Goal: Check status: Check status

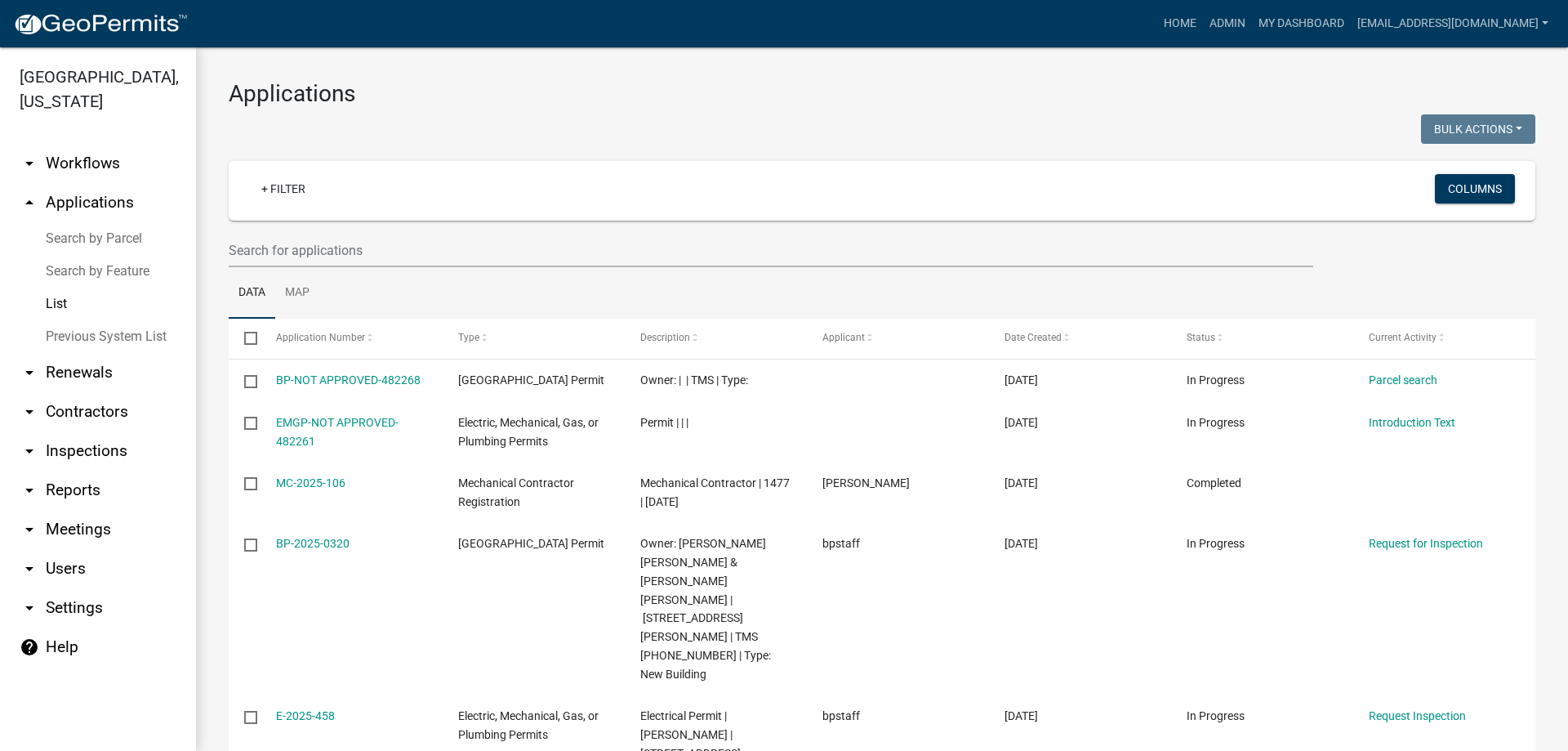
select select "3: 100"
click at [54, 296] on link "List" at bounding box center [98, 304] width 196 height 33
click at [393, 247] on input "text" at bounding box center [771, 250] width 1085 height 34
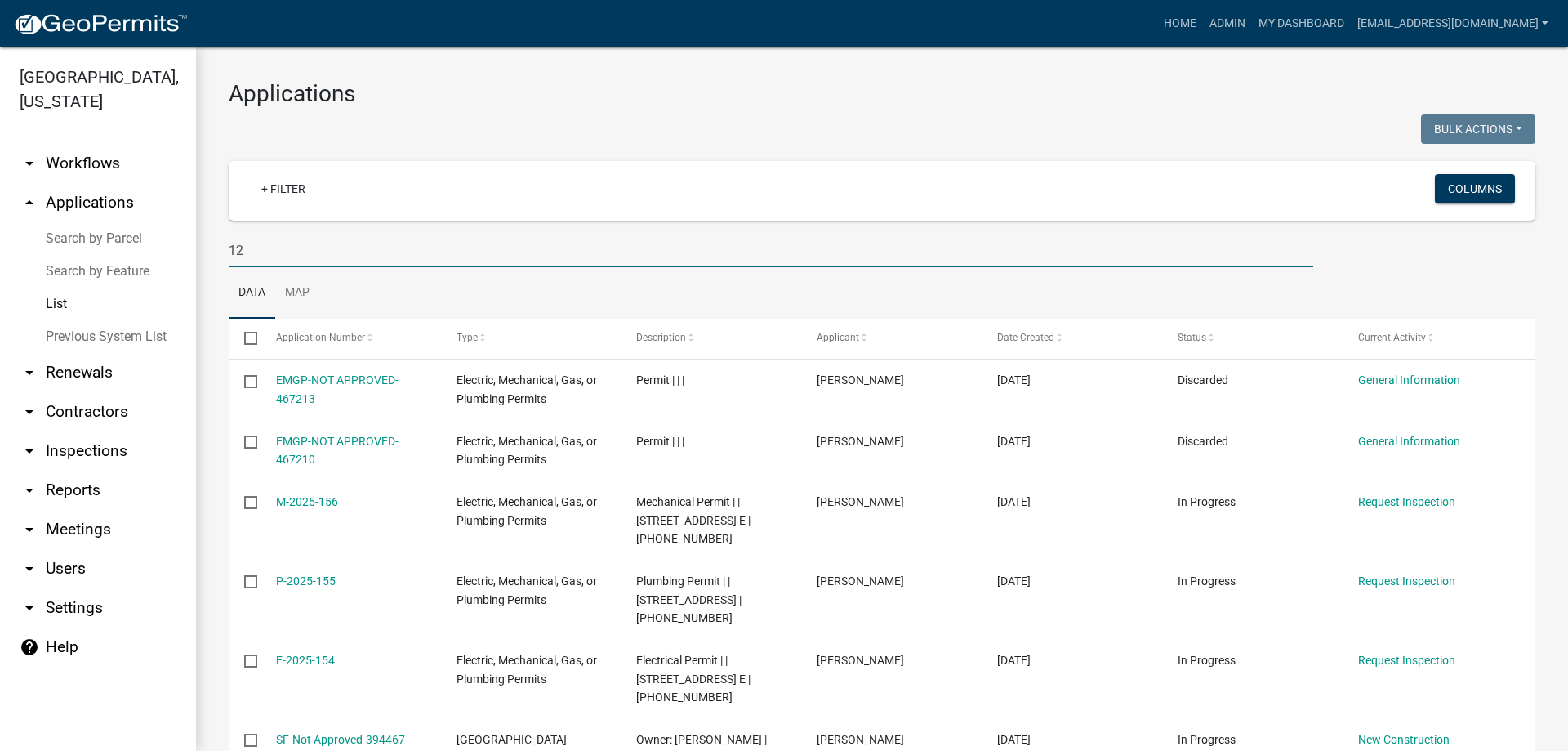
type input "1"
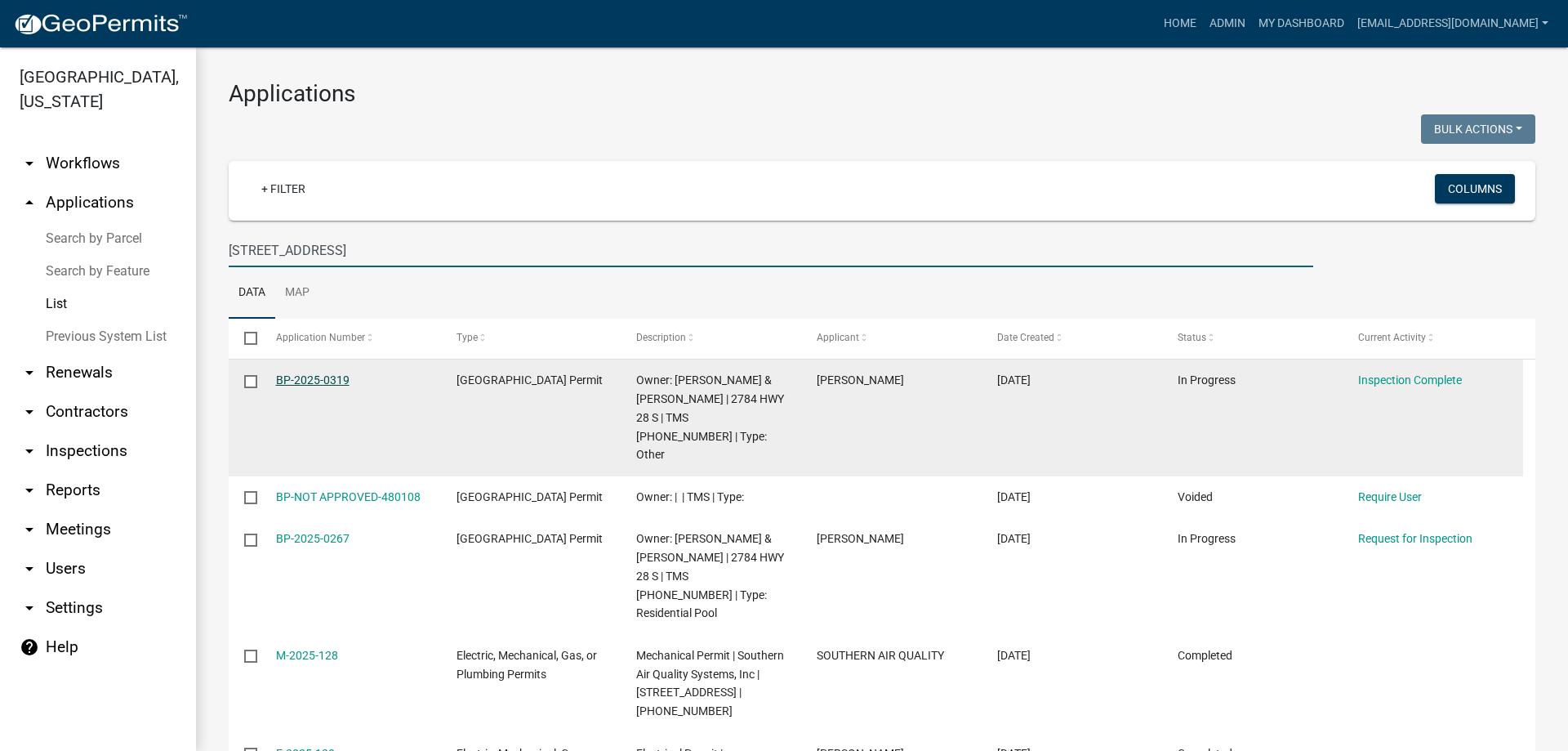
type input "2784 Hwy 28 S"
click at [308, 377] on link "BP-2025-0319" at bounding box center [312, 379] width 74 height 13
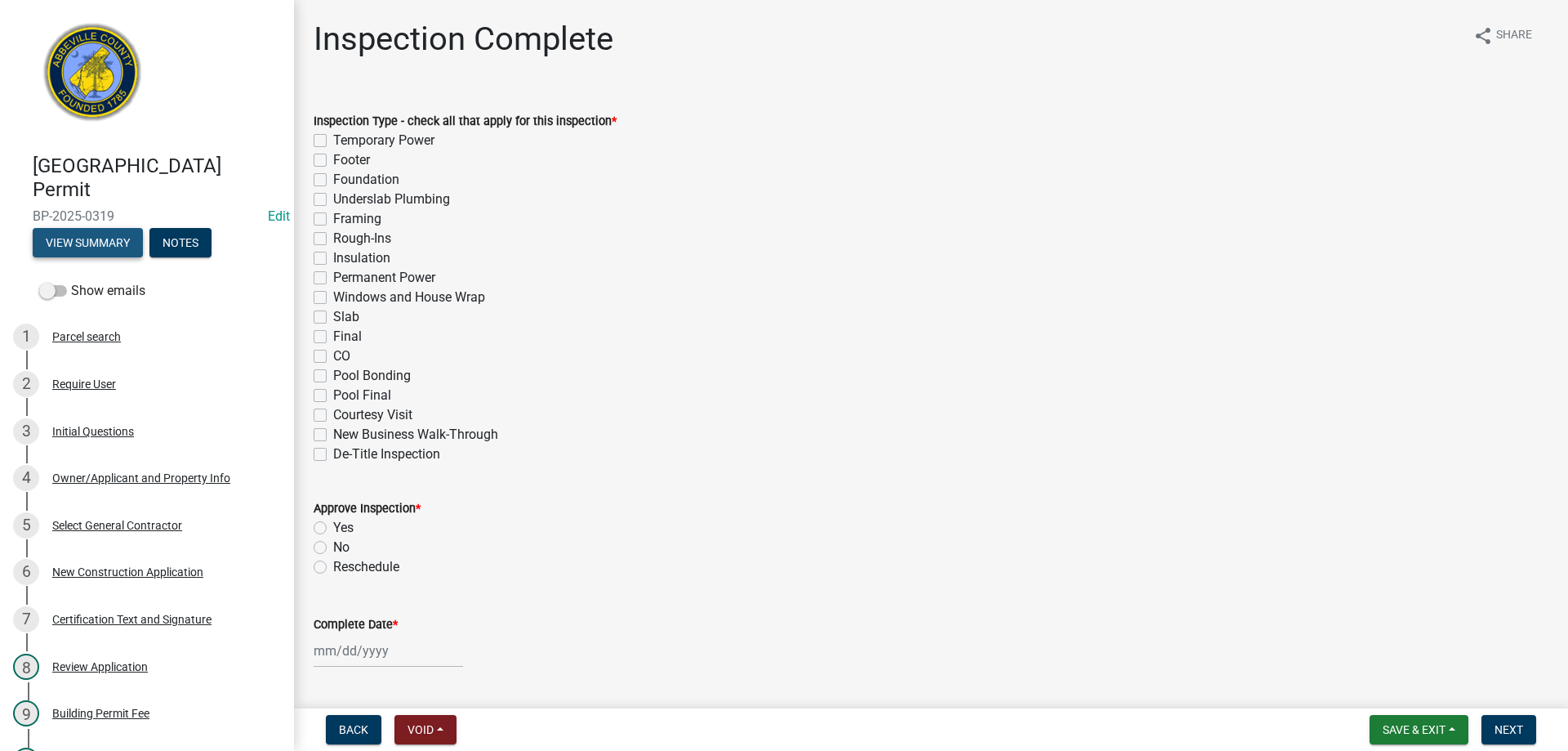
click at [92, 242] on button "View Summary" at bounding box center [87, 242] width 110 height 29
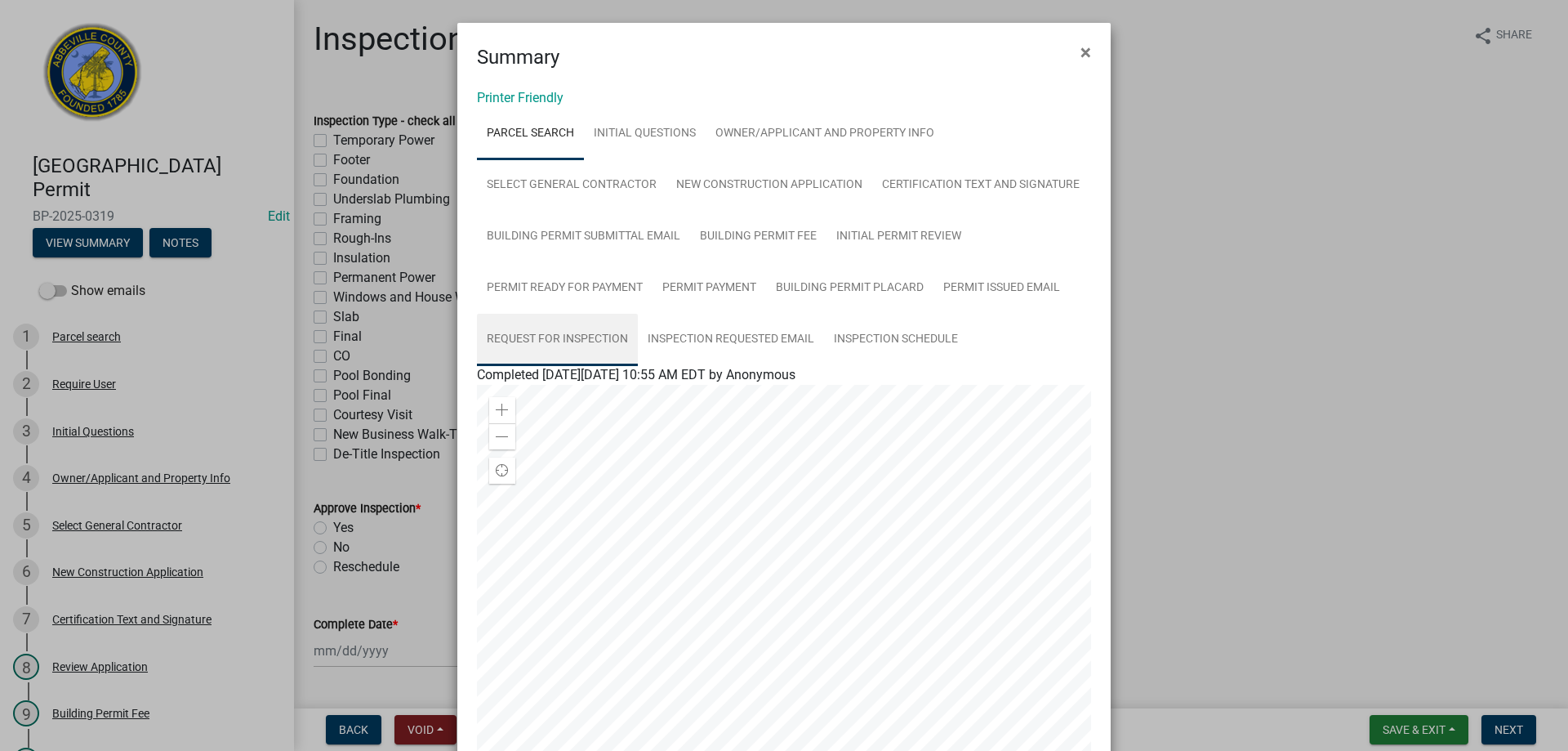
click at [554, 337] on link "Request for Inspection" at bounding box center [557, 340] width 161 height 52
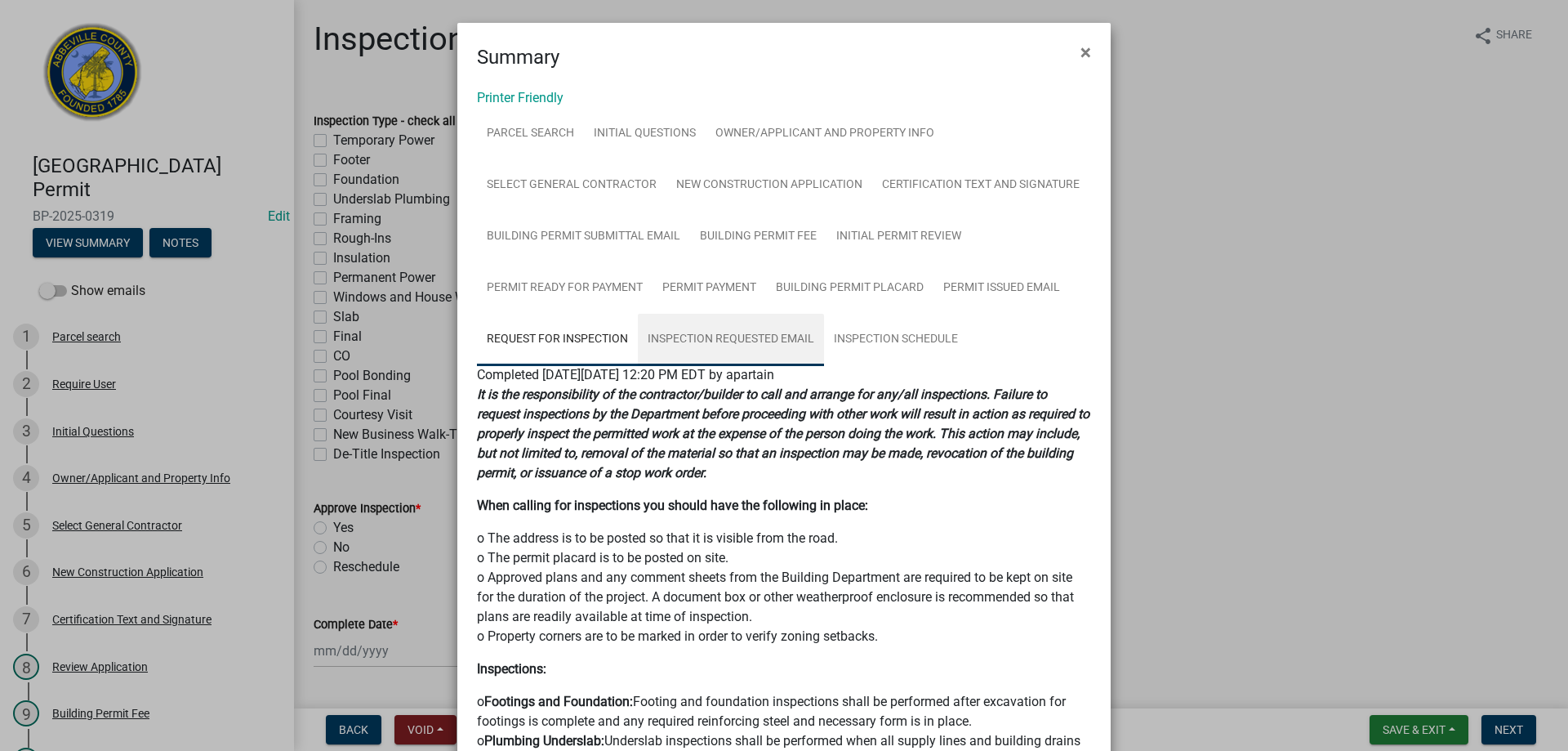
click at [737, 335] on link "Inspection Requested Email" at bounding box center [730, 340] width 186 height 52
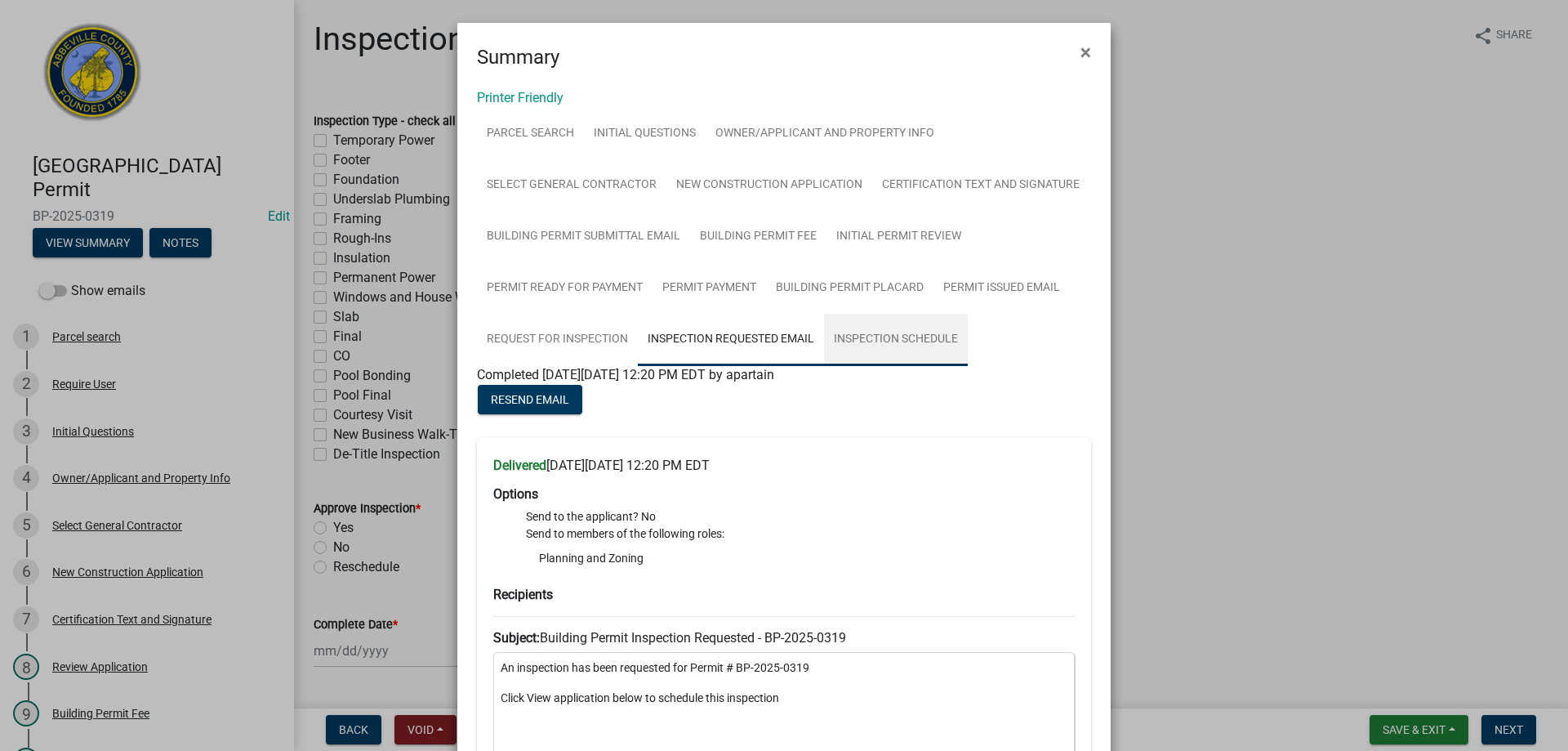
click at [887, 337] on link "Inspection Schedule" at bounding box center [896, 340] width 144 height 52
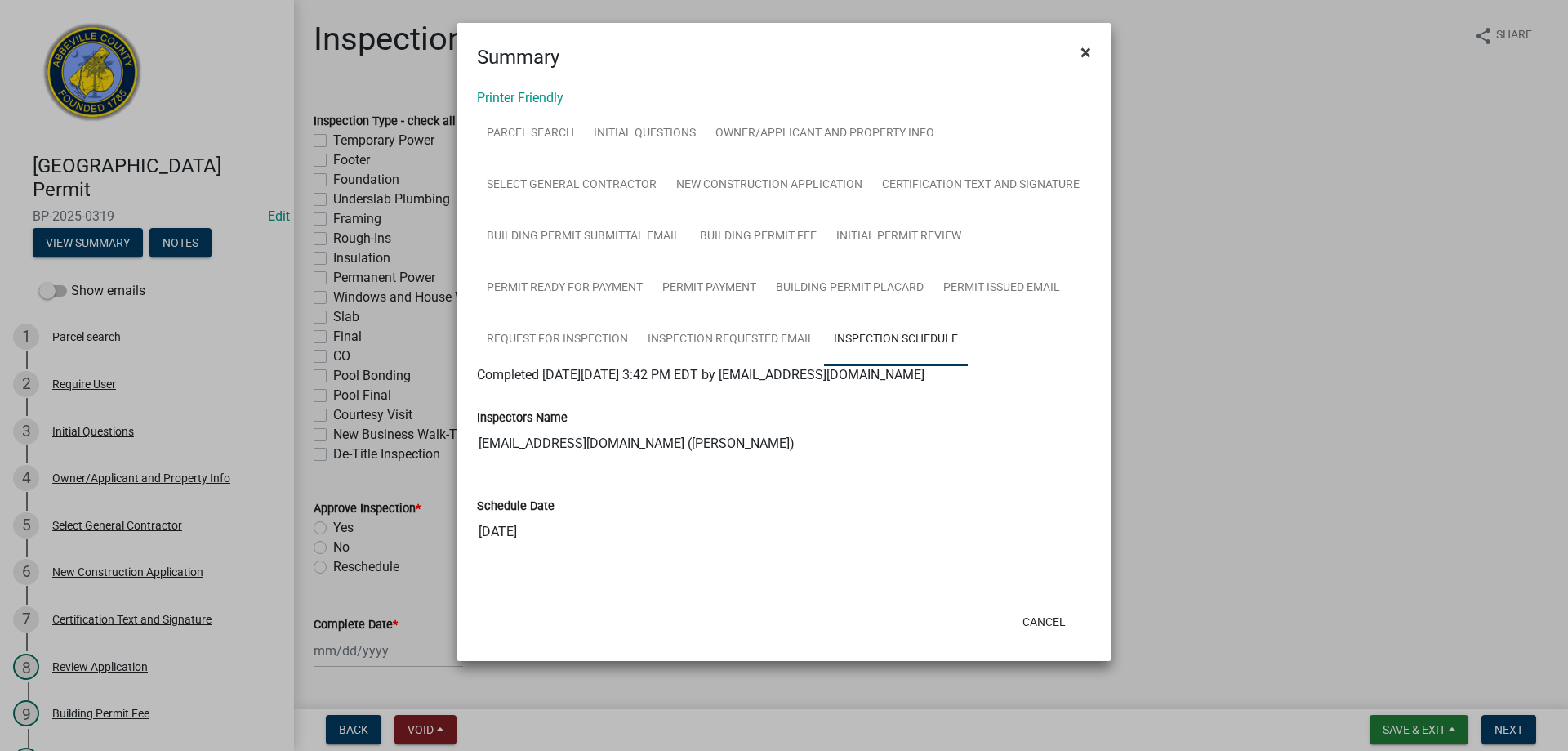
click at [1083, 53] on span "×" at bounding box center [1085, 52] width 10 height 22
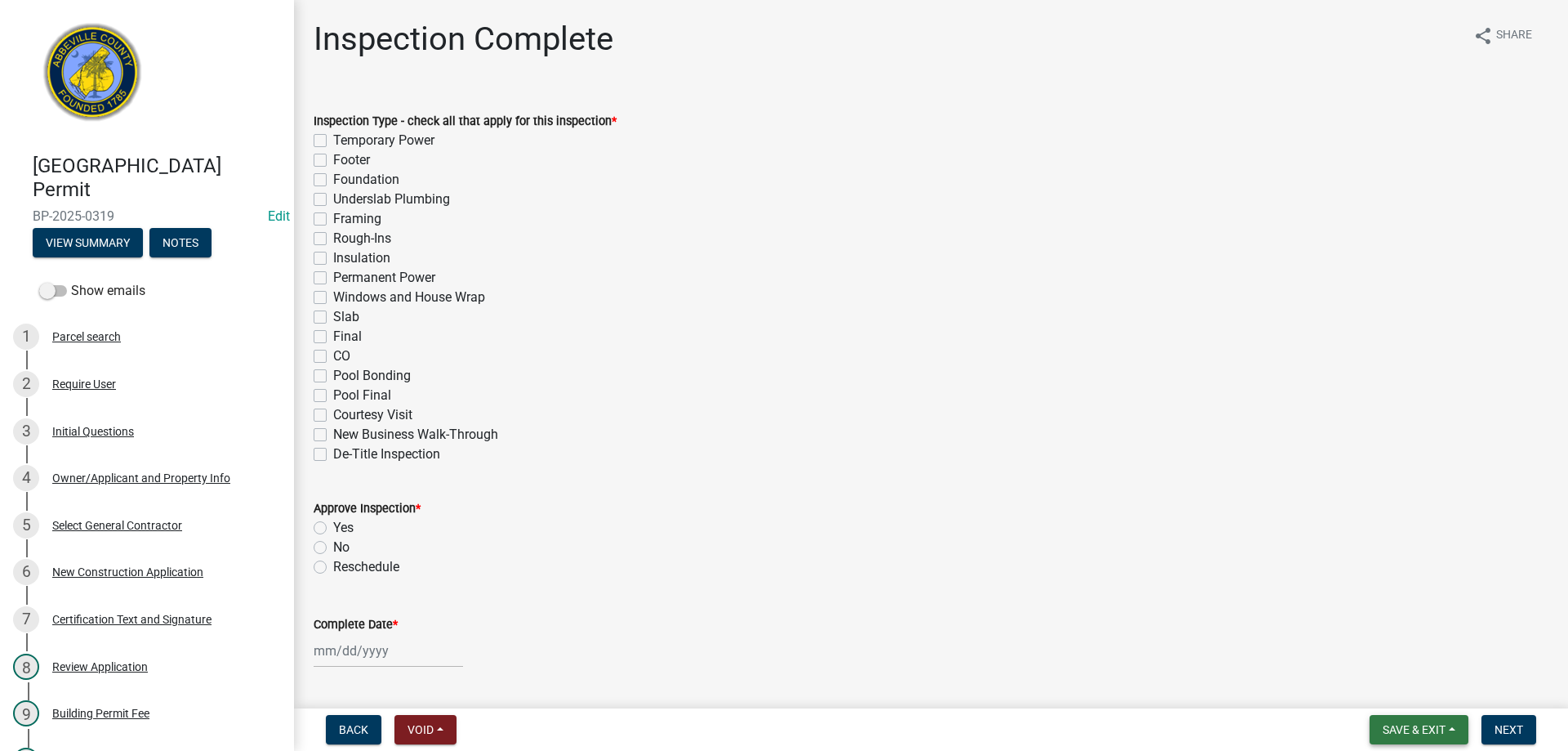
click at [1410, 729] on span "Save & Exit" at bounding box center [1413, 729] width 63 height 13
click at [1399, 687] on button "Save & Exit" at bounding box center [1402, 686] width 131 height 39
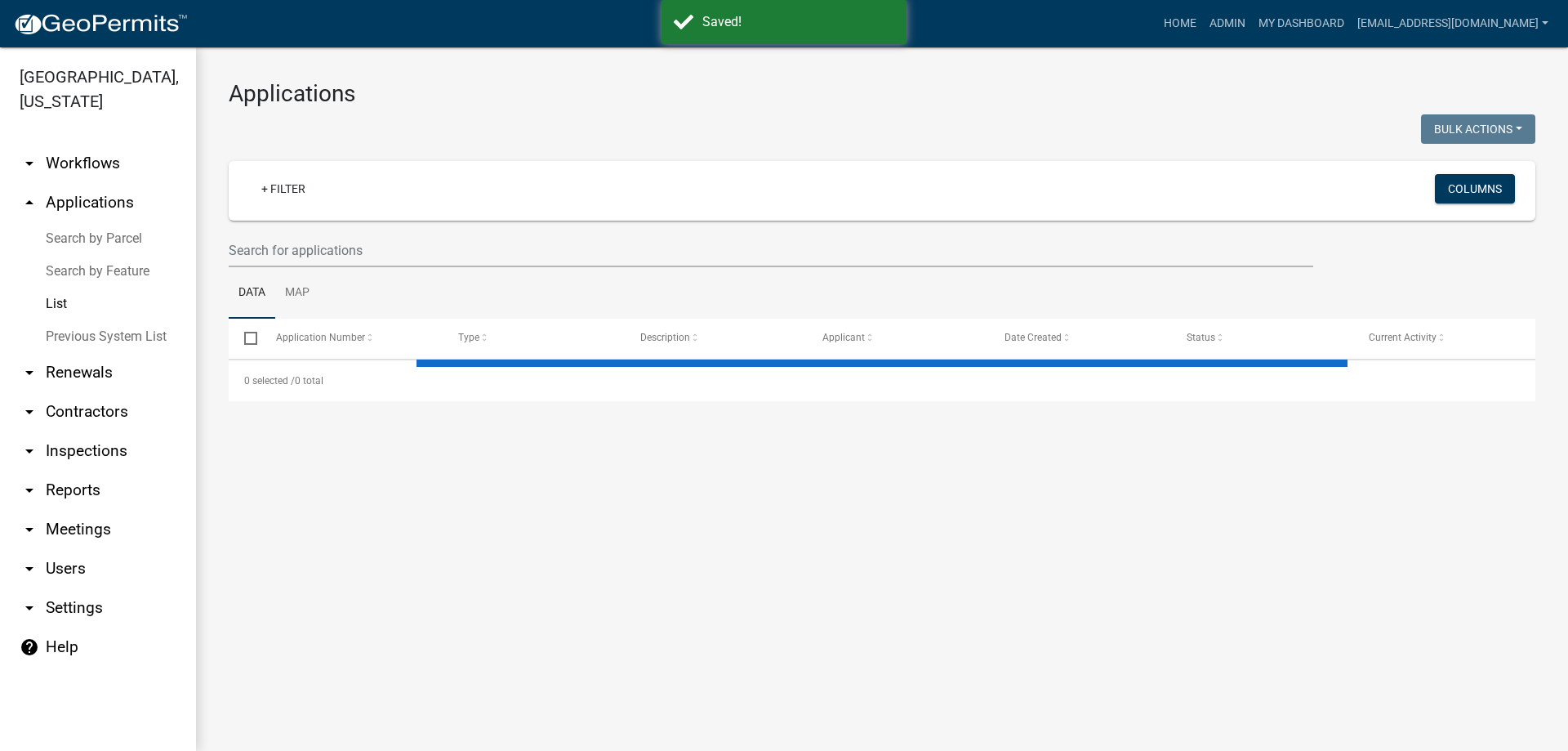
select select "3: 100"
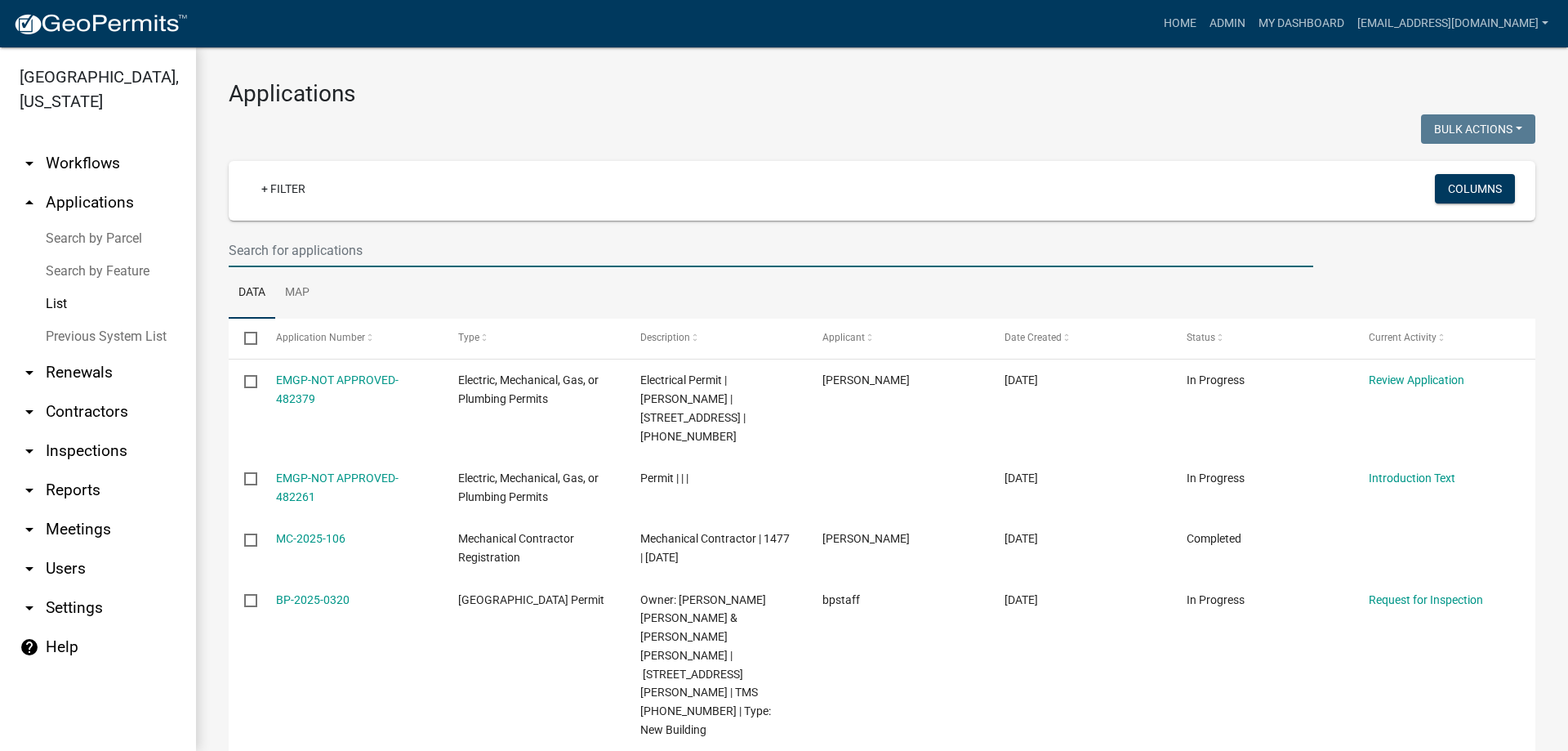
click at [383, 256] on input "text" at bounding box center [771, 250] width 1085 height 34
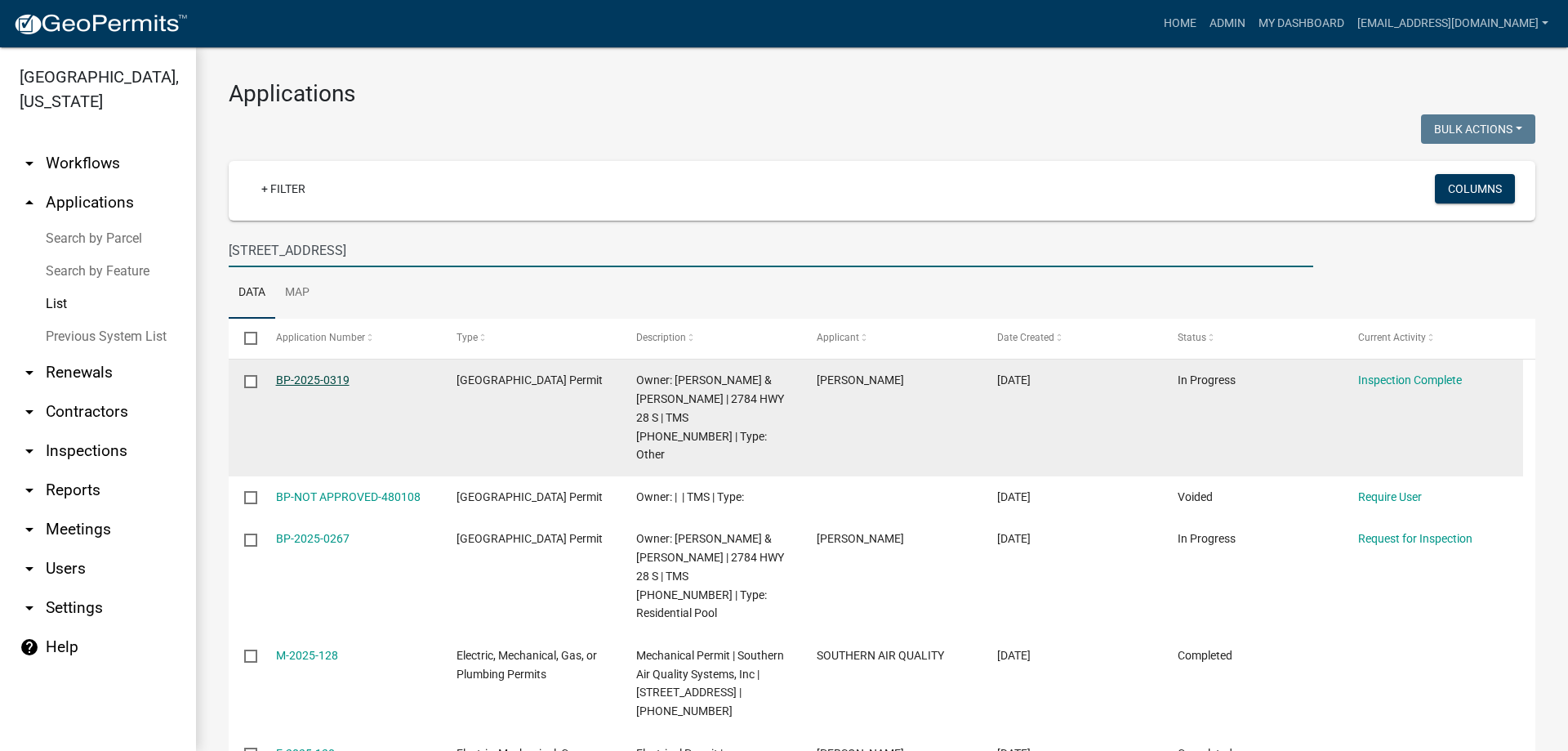
type input "2784 Hwy 28"
click at [315, 376] on link "BP-2025-0319" at bounding box center [312, 379] width 74 height 13
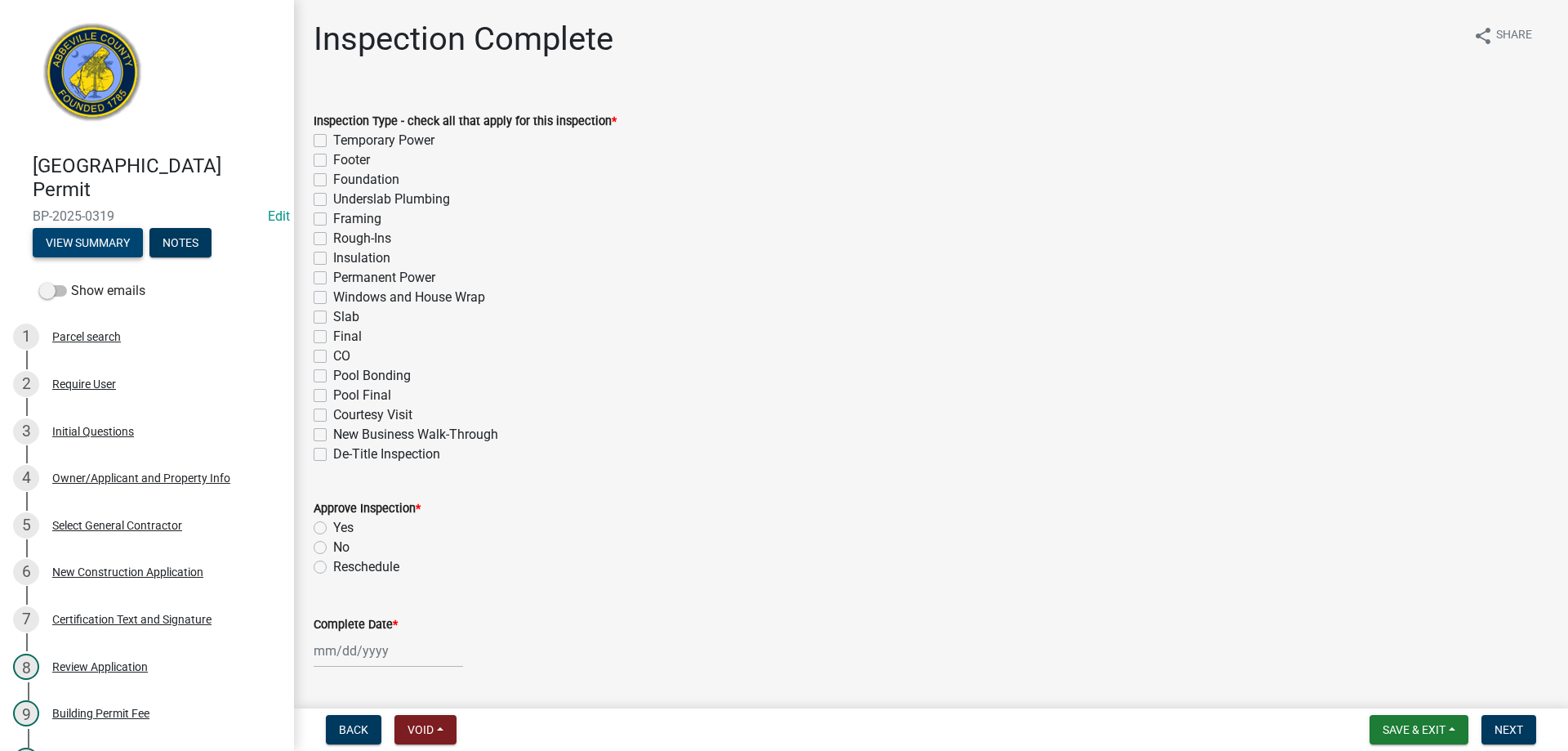
click at [102, 236] on button "View Summary" at bounding box center [87, 242] width 110 height 29
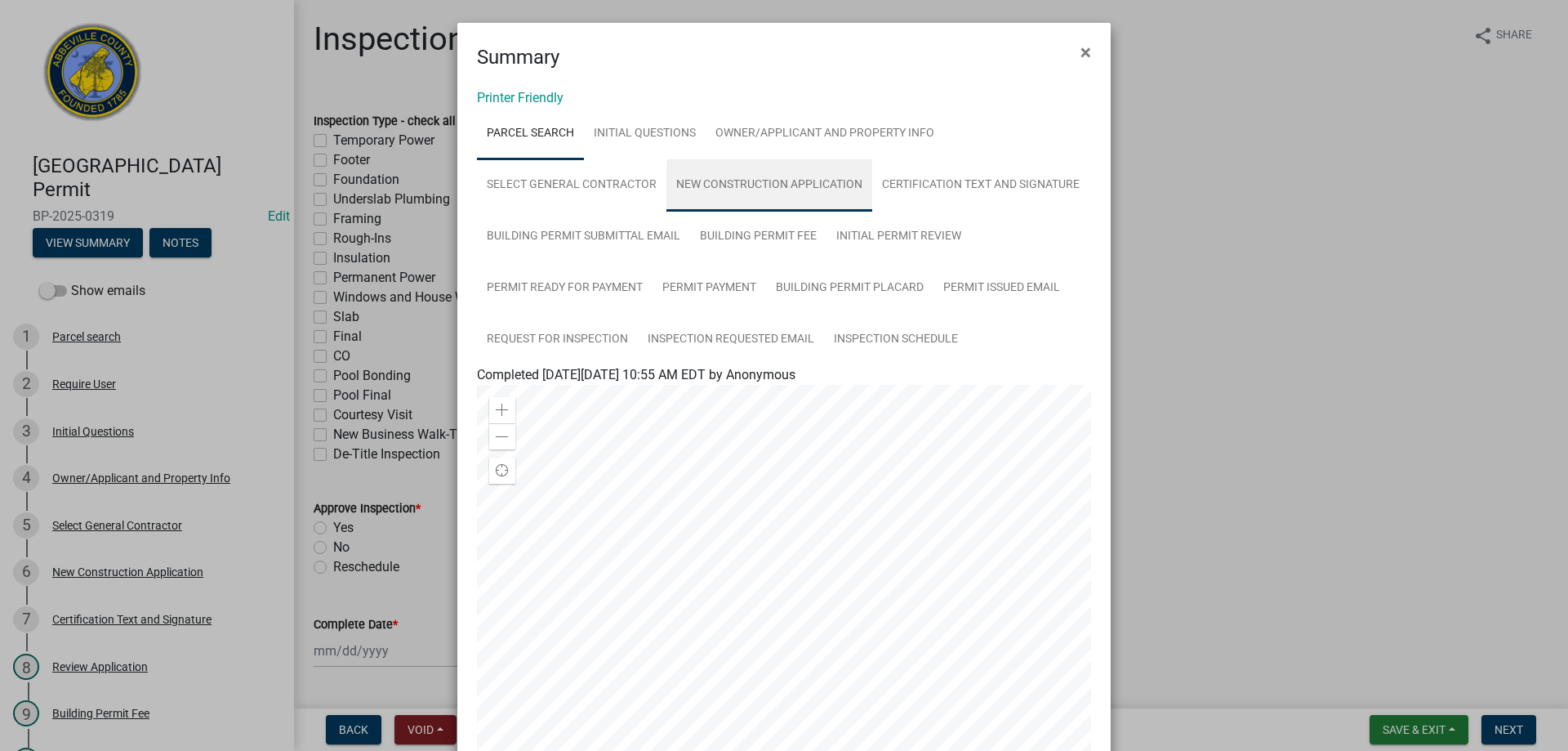
click at [757, 183] on link "New Construction Application" at bounding box center [769, 185] width 206 height 52
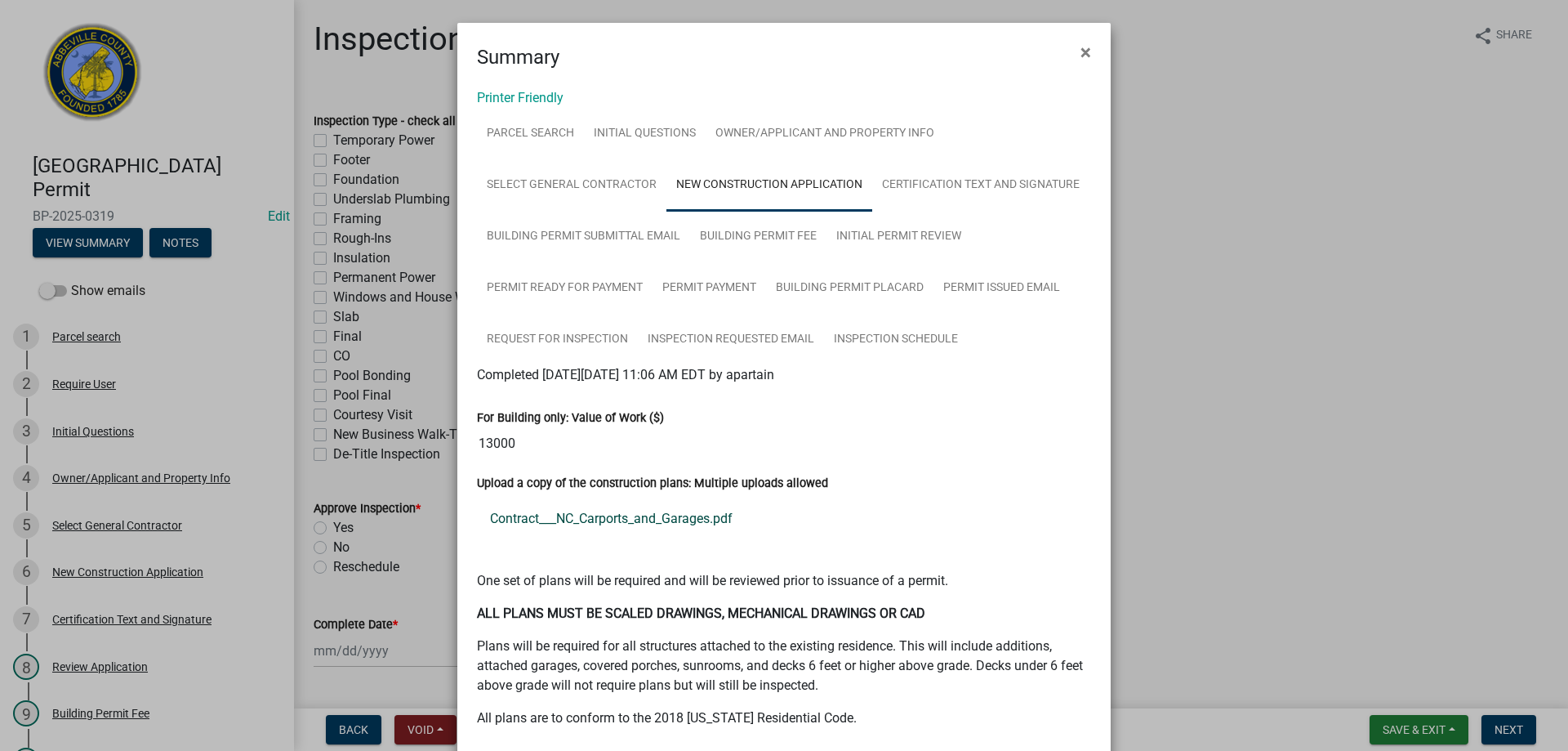
click at [618, 521] on link "Contract___NC_Carports_and_Garages.pdf" at bounding box center [784, 518] width 614 height 39
click at [593, 231] on link "Building Permit Submittal Email" at bounding box center [583, 237] width 213 height 52
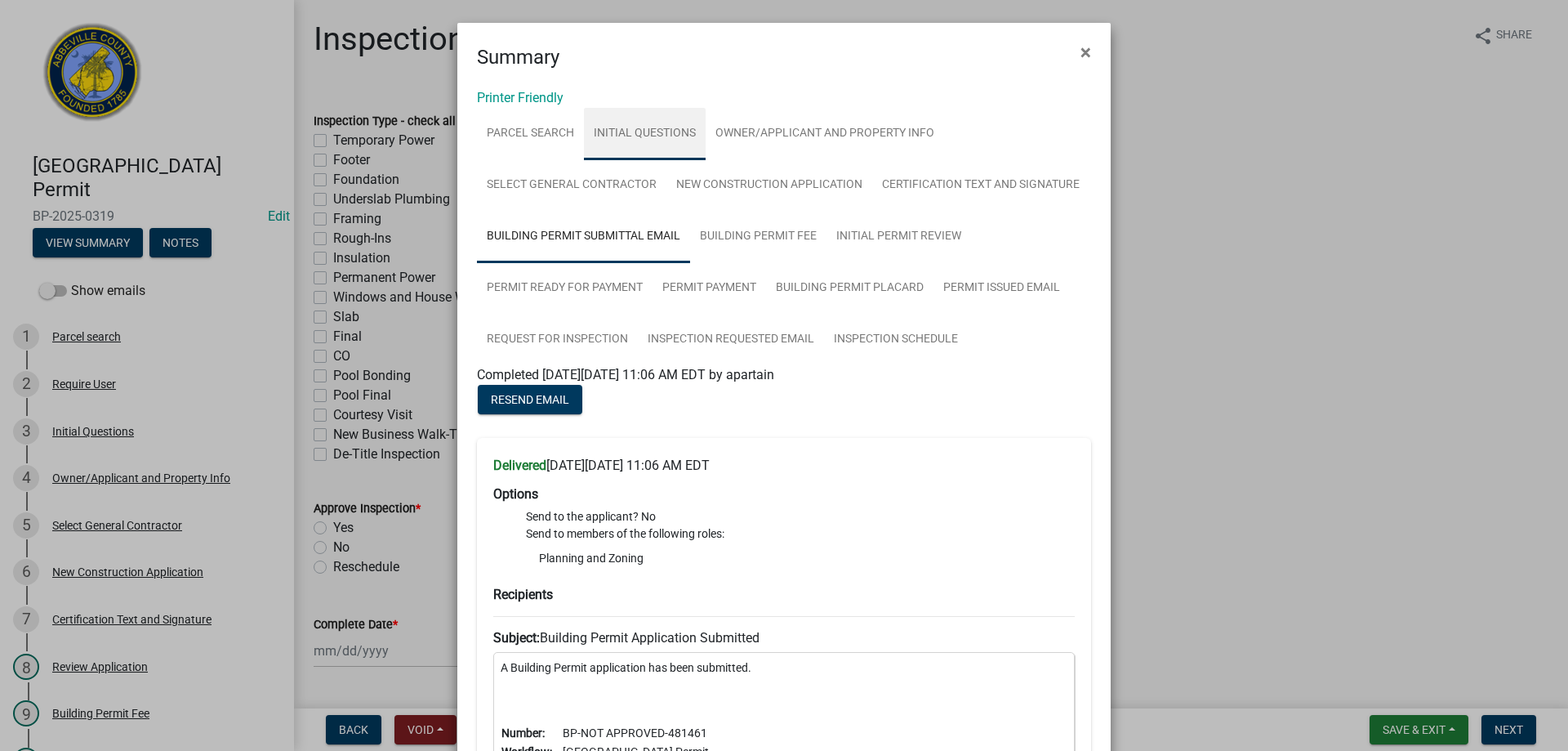
click at [653, 131] on link "Initial Questions" at bounding box center [644, 134] width 122 height 52
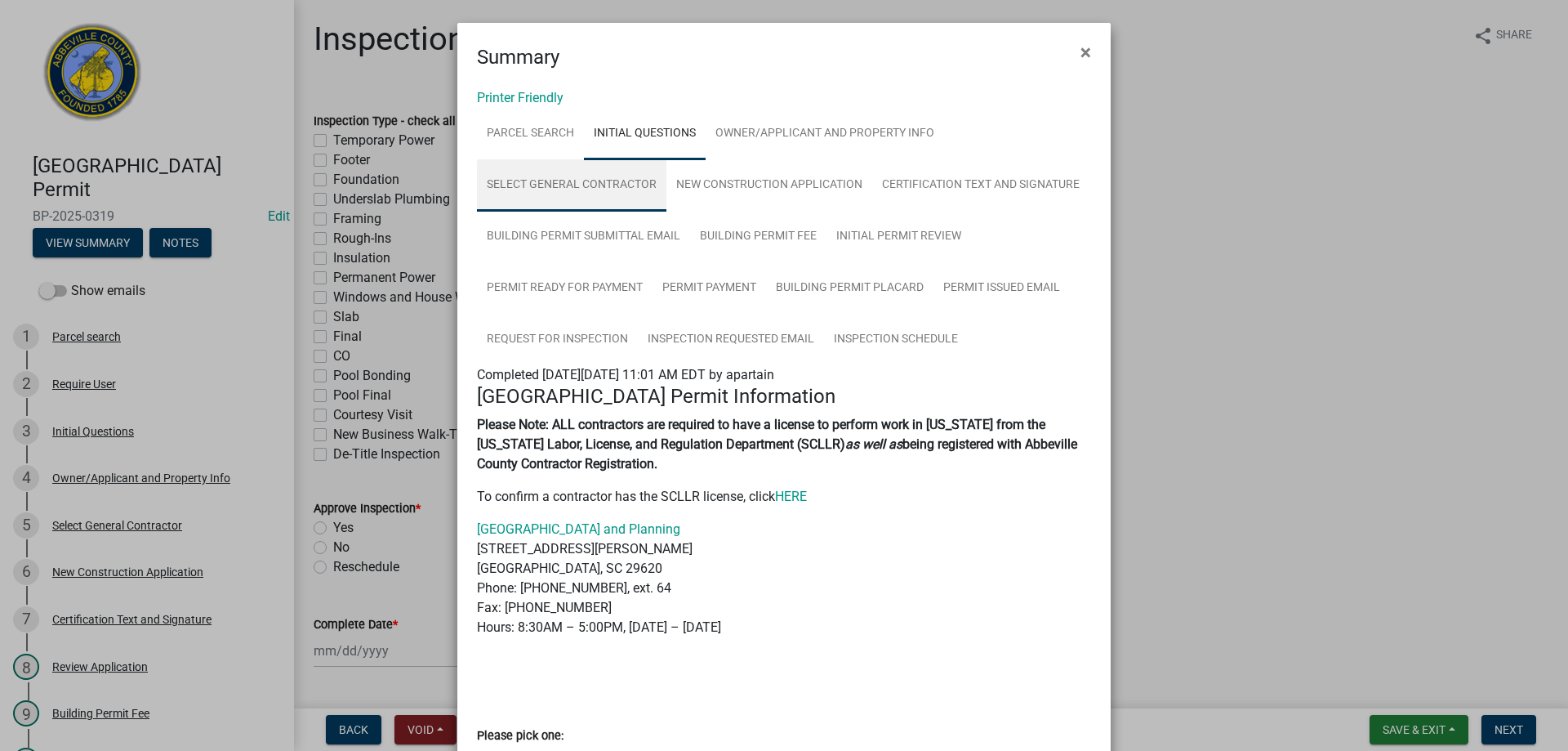
click at [579, 183] on link "Select General Contractor" at bounding box center [571, 185] width 189 height 52
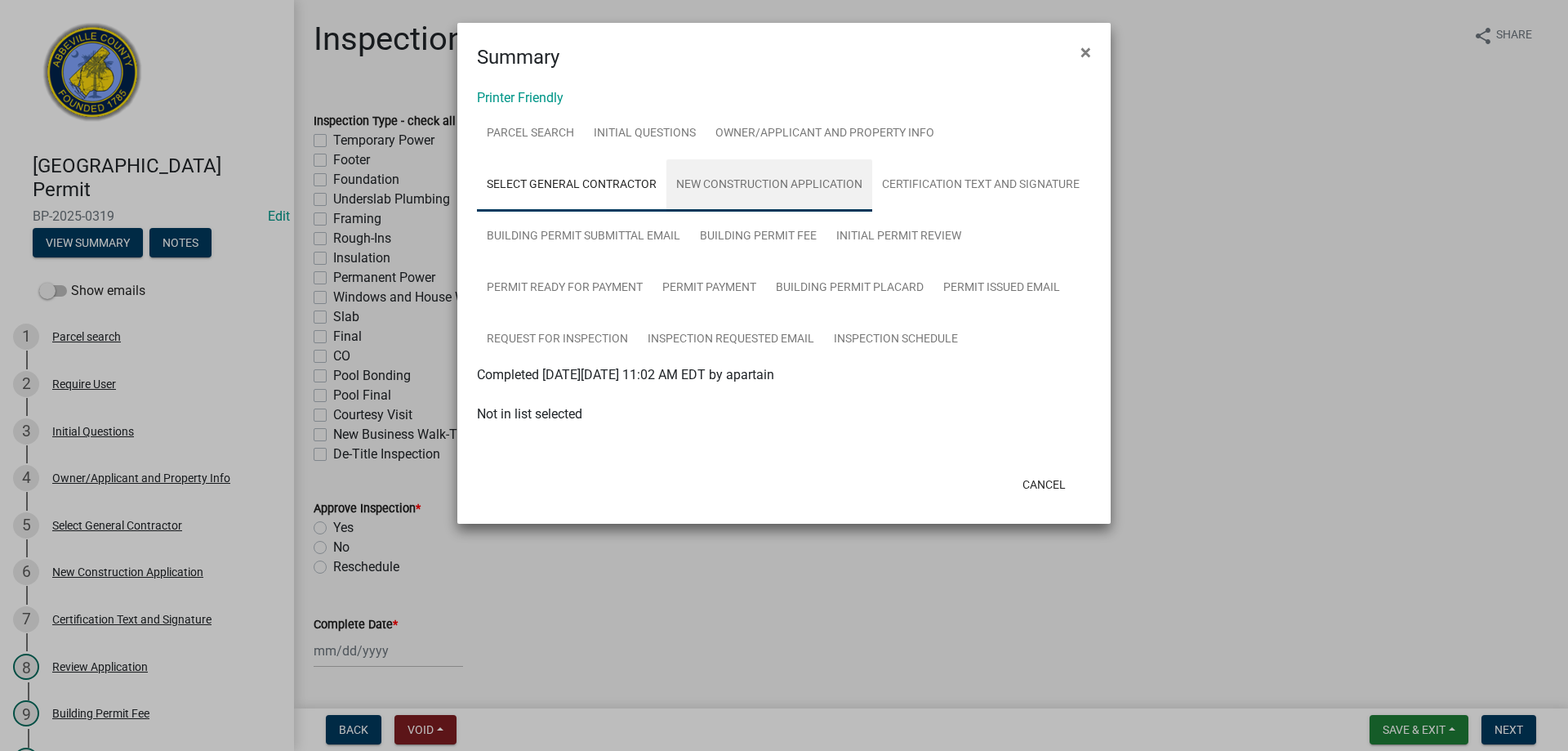
click at [768, 184] on link "New Construction Application" at bounding box center [769, 185] width 206 height 52
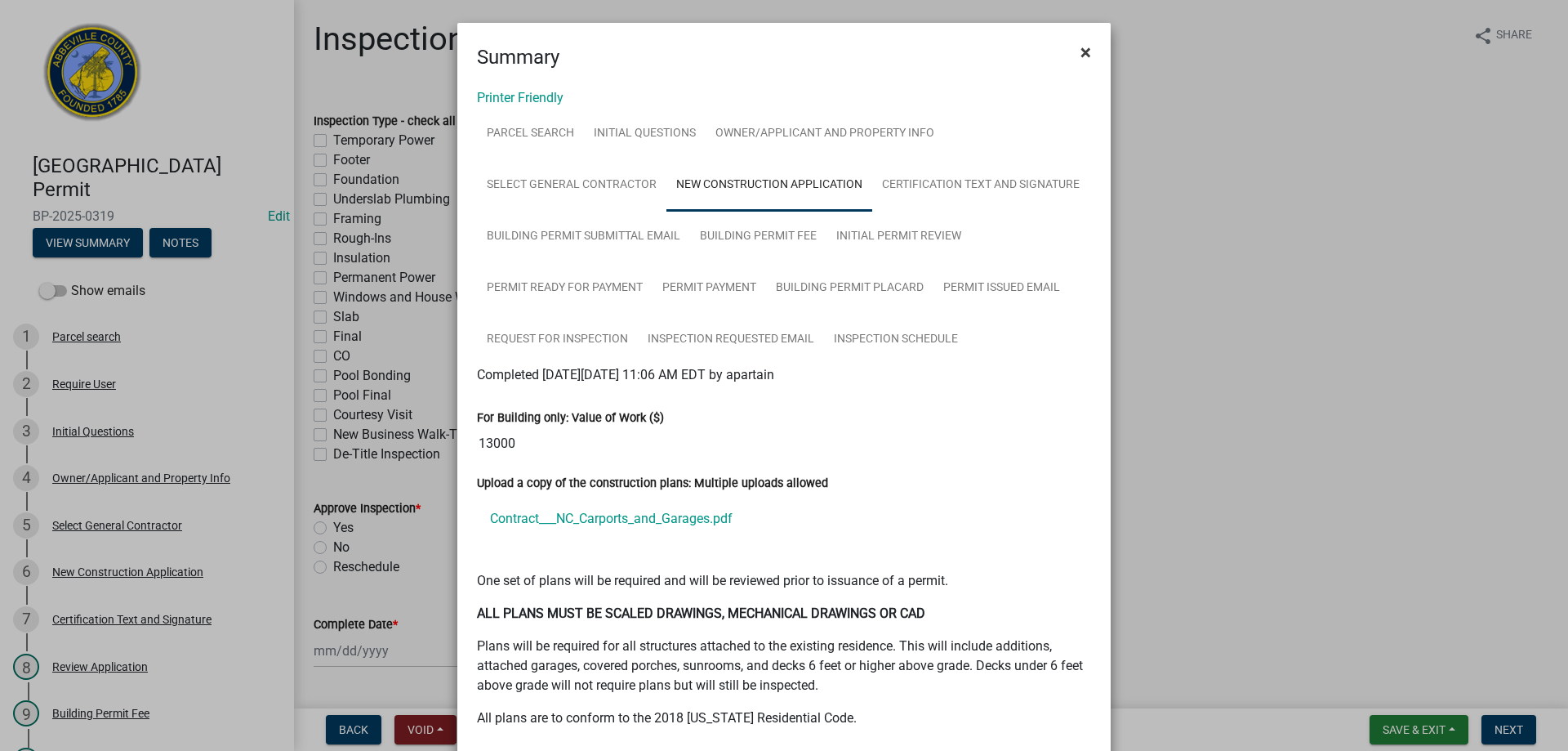
click at [1080, 52] on span "×" at bounding box center [1085, 52] width 10 height 22
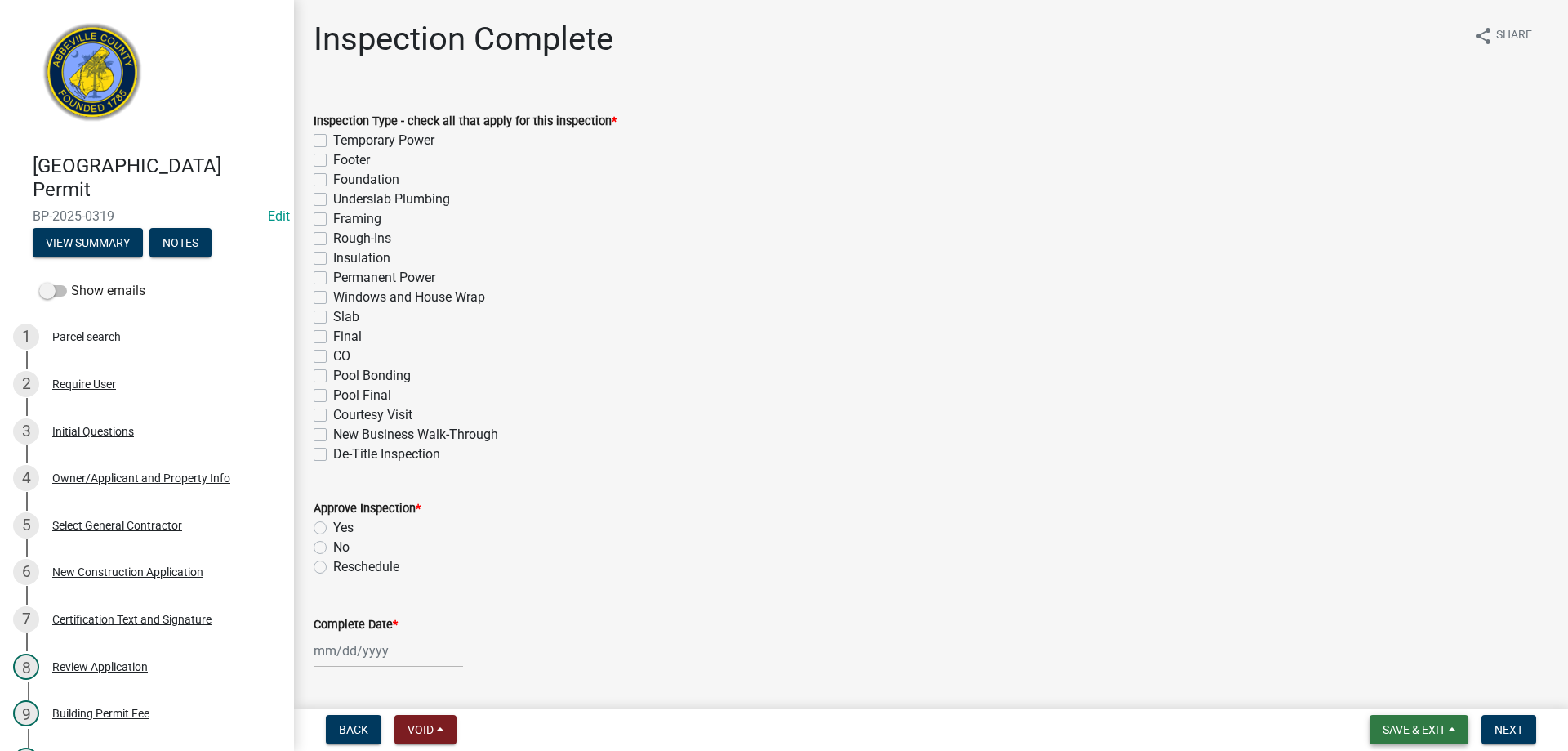
click at [1418, 728] on span "Save & Exit" at bounding box center [1413, 729] width 63 height 13
click at [1404, 686] on button "Save & Exit" at bounding box center [1402, 686] width 131 height 39
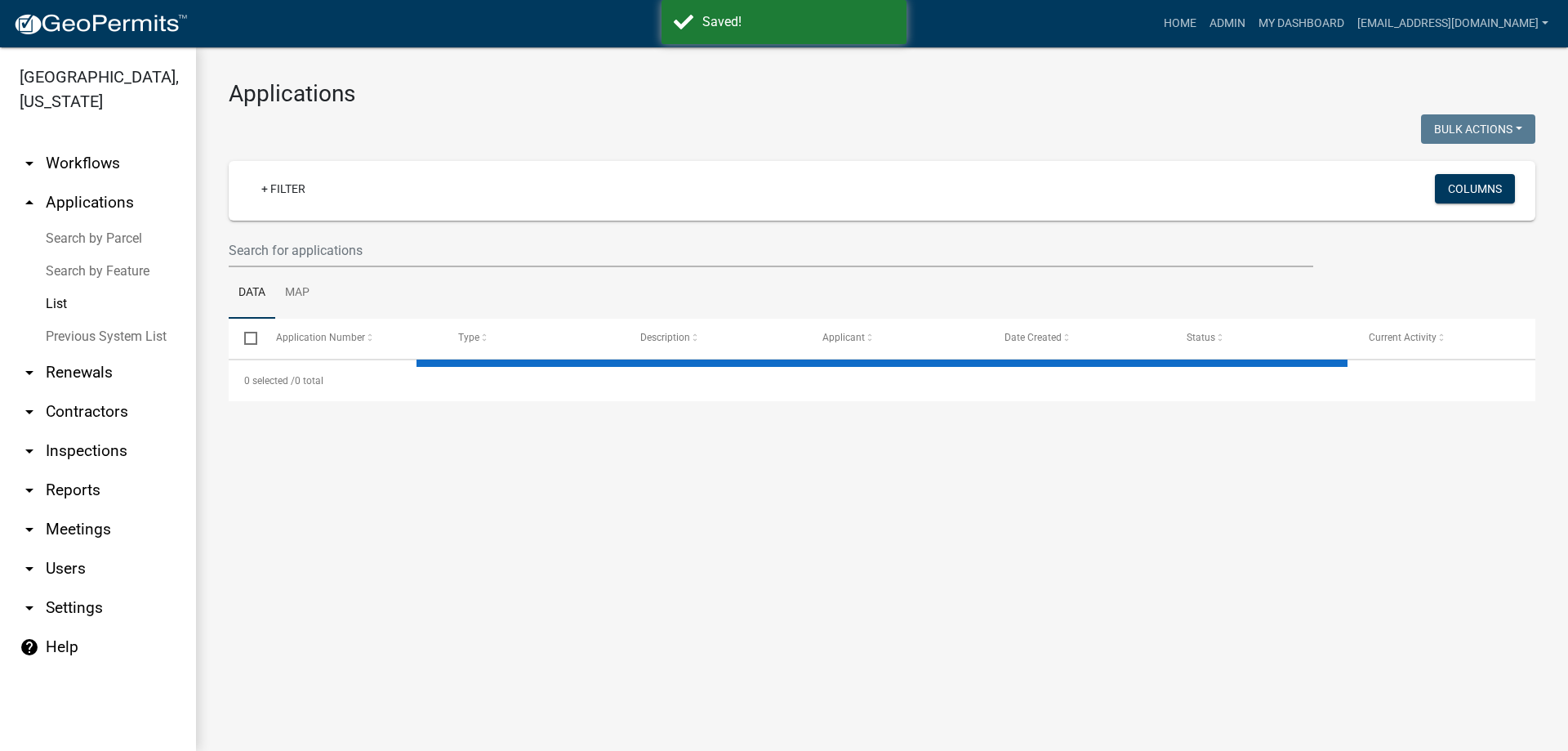
select select "3: 100"
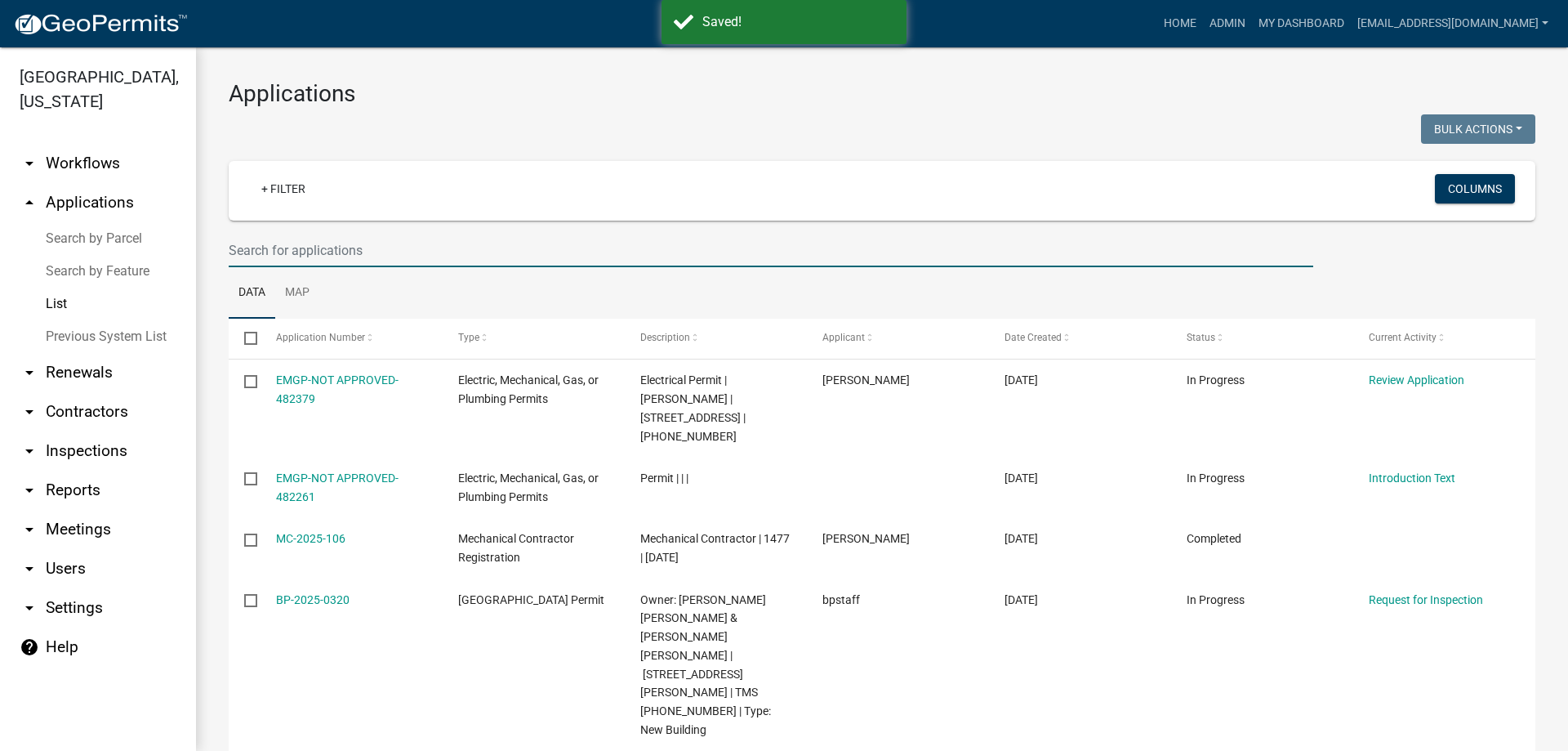
click at [379, 255] on input "text" at bounding box center [771, 250] width 1085 height 34
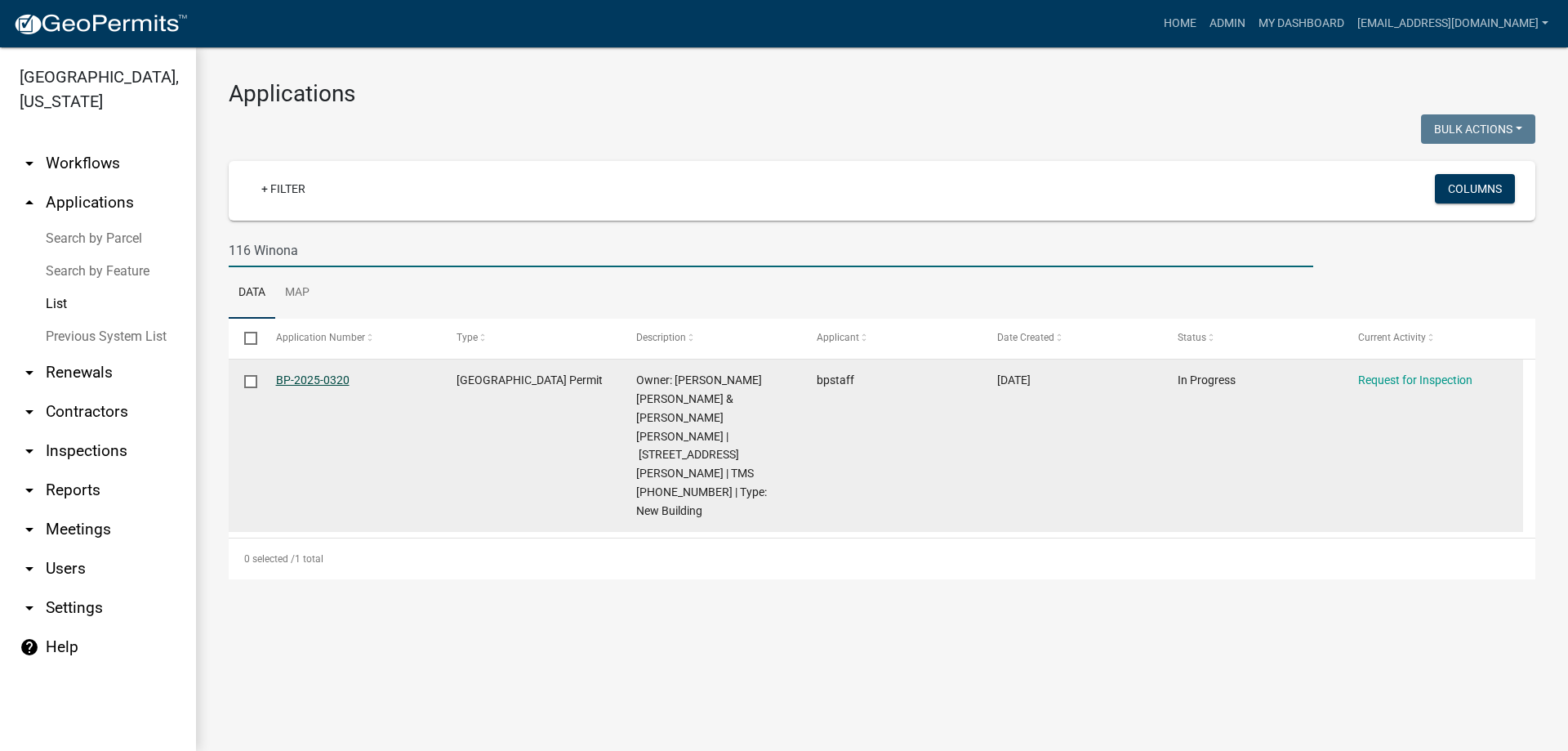
type input "116 Winona"
click at [306, 376] on link "BP-2025-0320" at bounding box center [312, 379] width 74 height 13
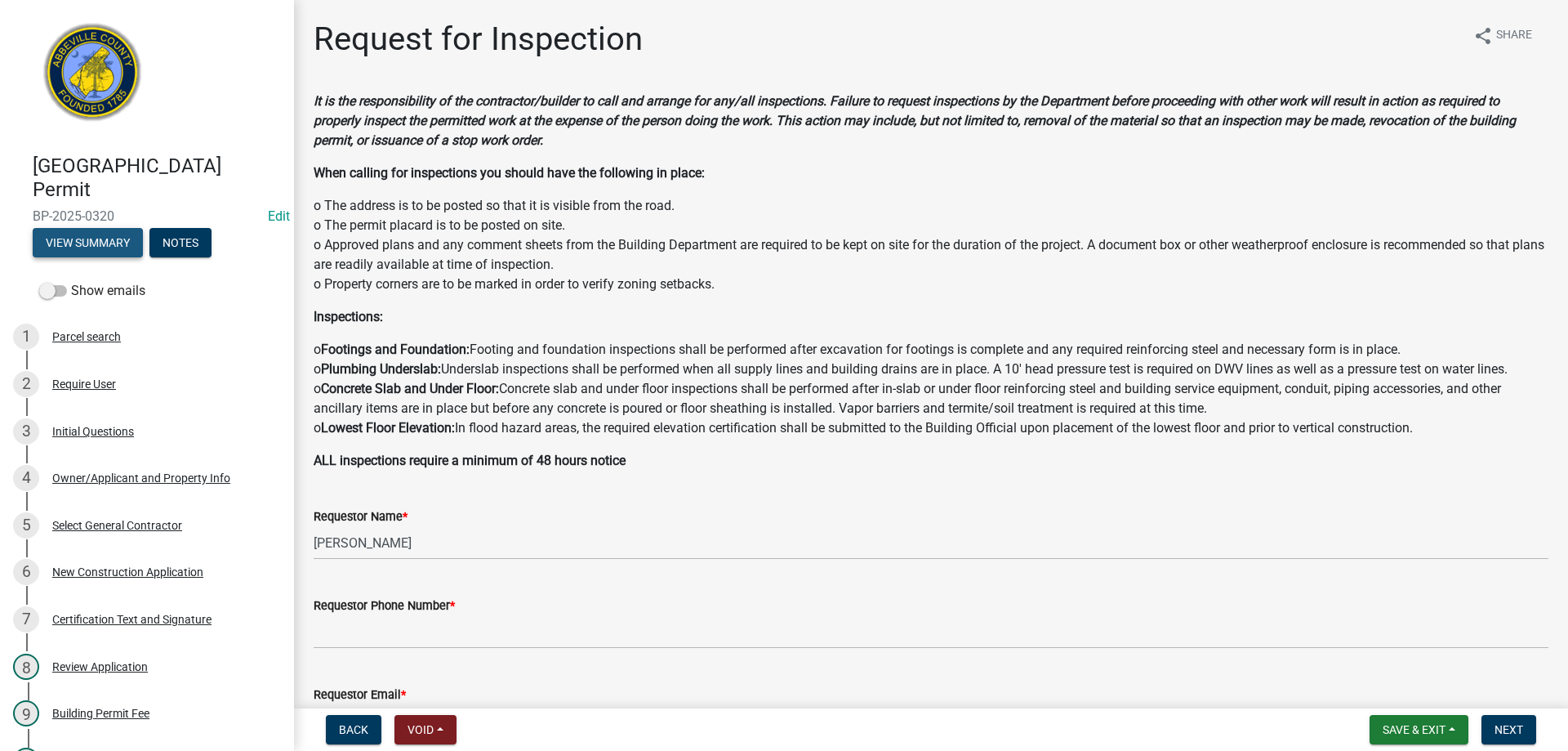
click at [112, 241] on button "View Summary" at bounding box center [87, 242] width 110 height 29
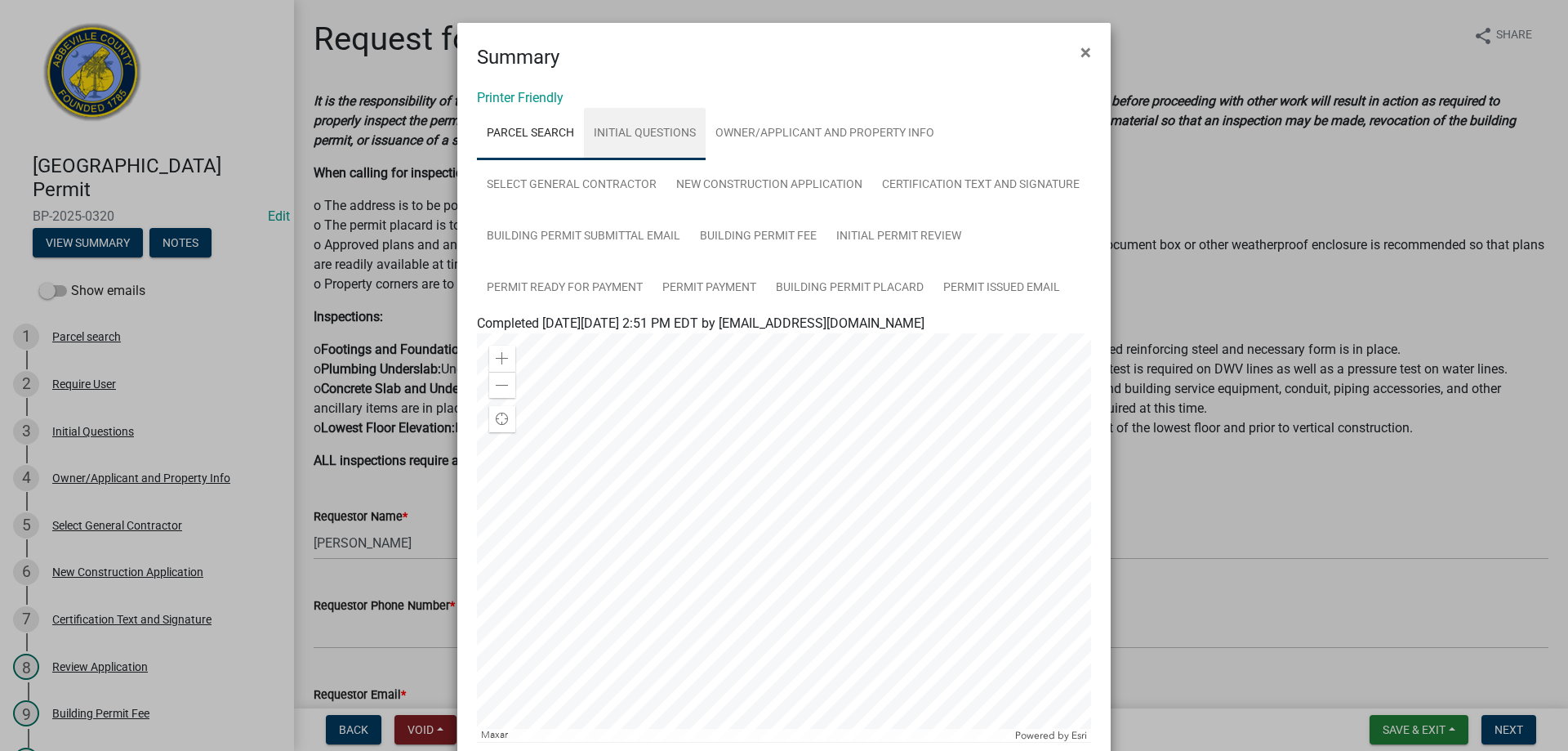
click at [630, 130] on link "Initial Questions" at bounding box center [644, 134] width 122 height 52
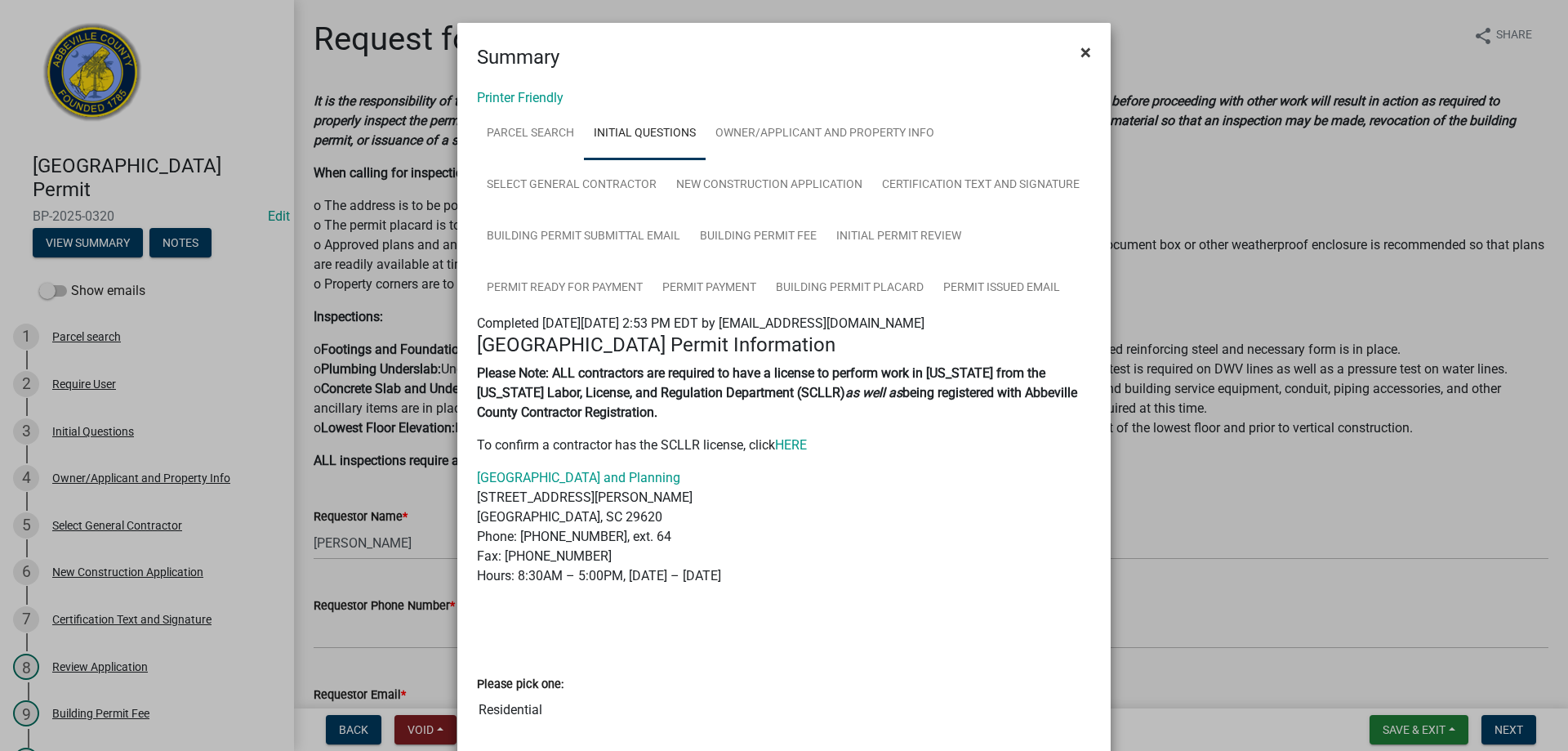
click at [1080, 53] on span "×" at bounding box center [1085, 52] width 10 height 22
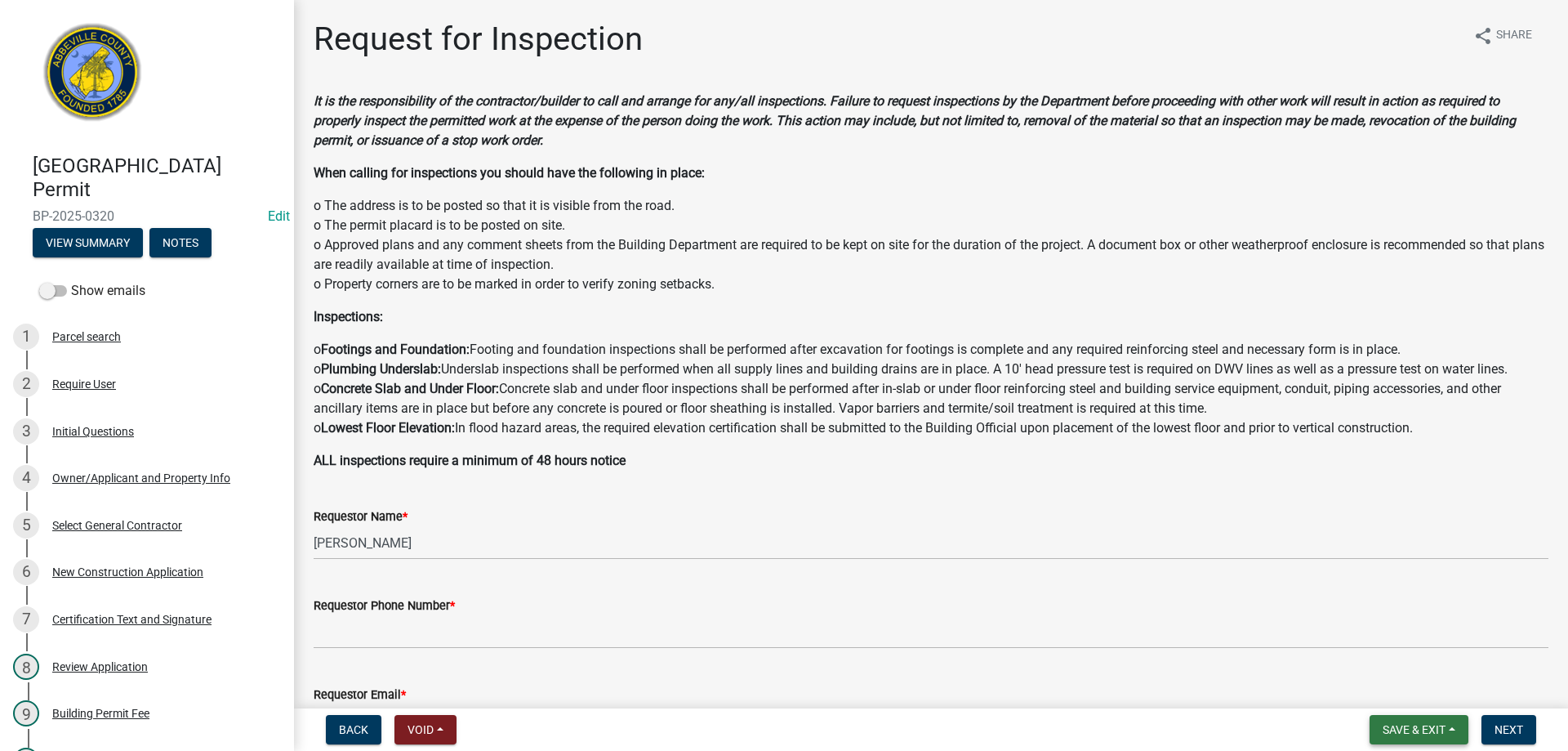
click at [1403, 734] on span "Save & Exit" at bounding box center [1413, 729] width 63 height 13
click at [1392, 688] on button "Save & Exit" at bounding box center [1402, 686] width 131 height 39
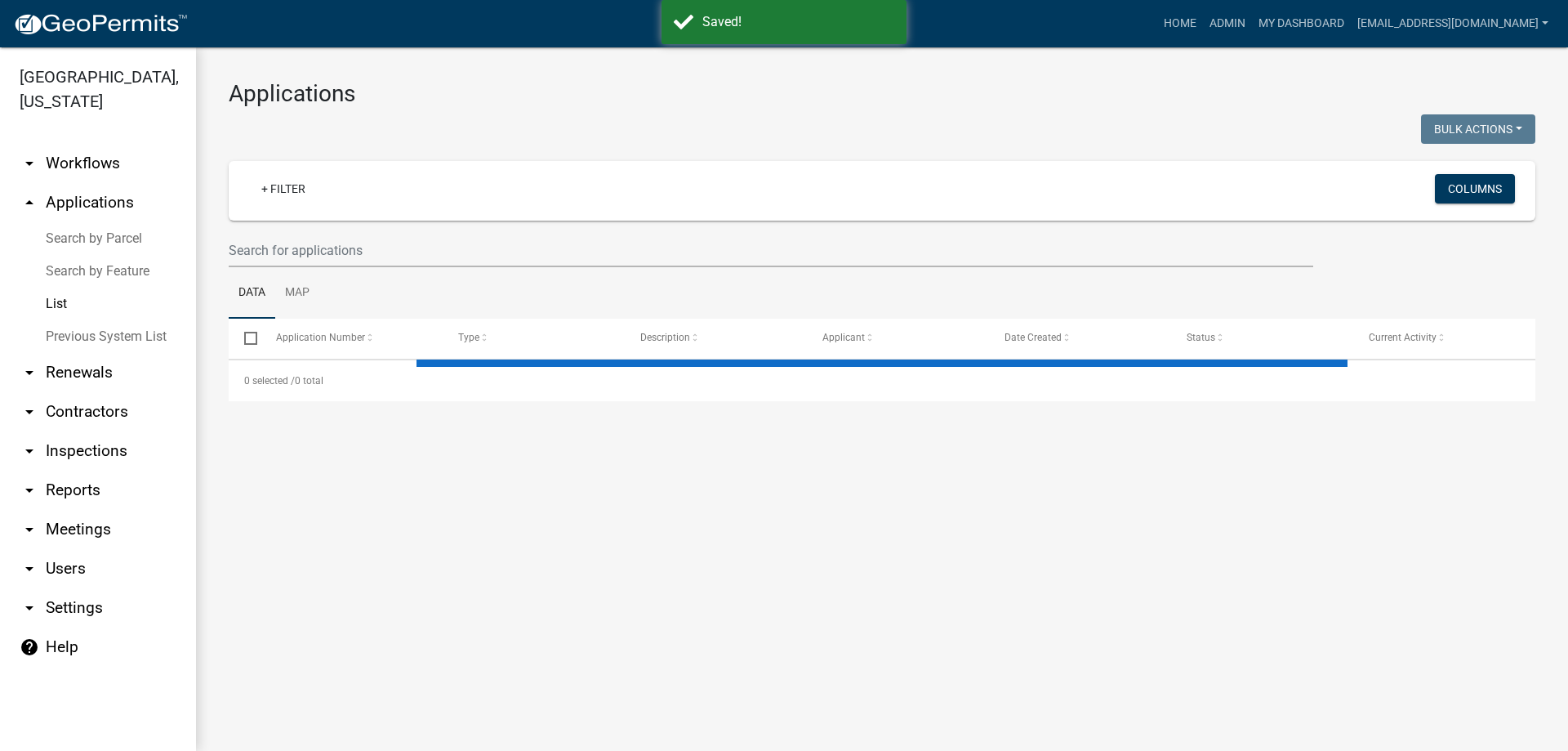
select select "3: 100"
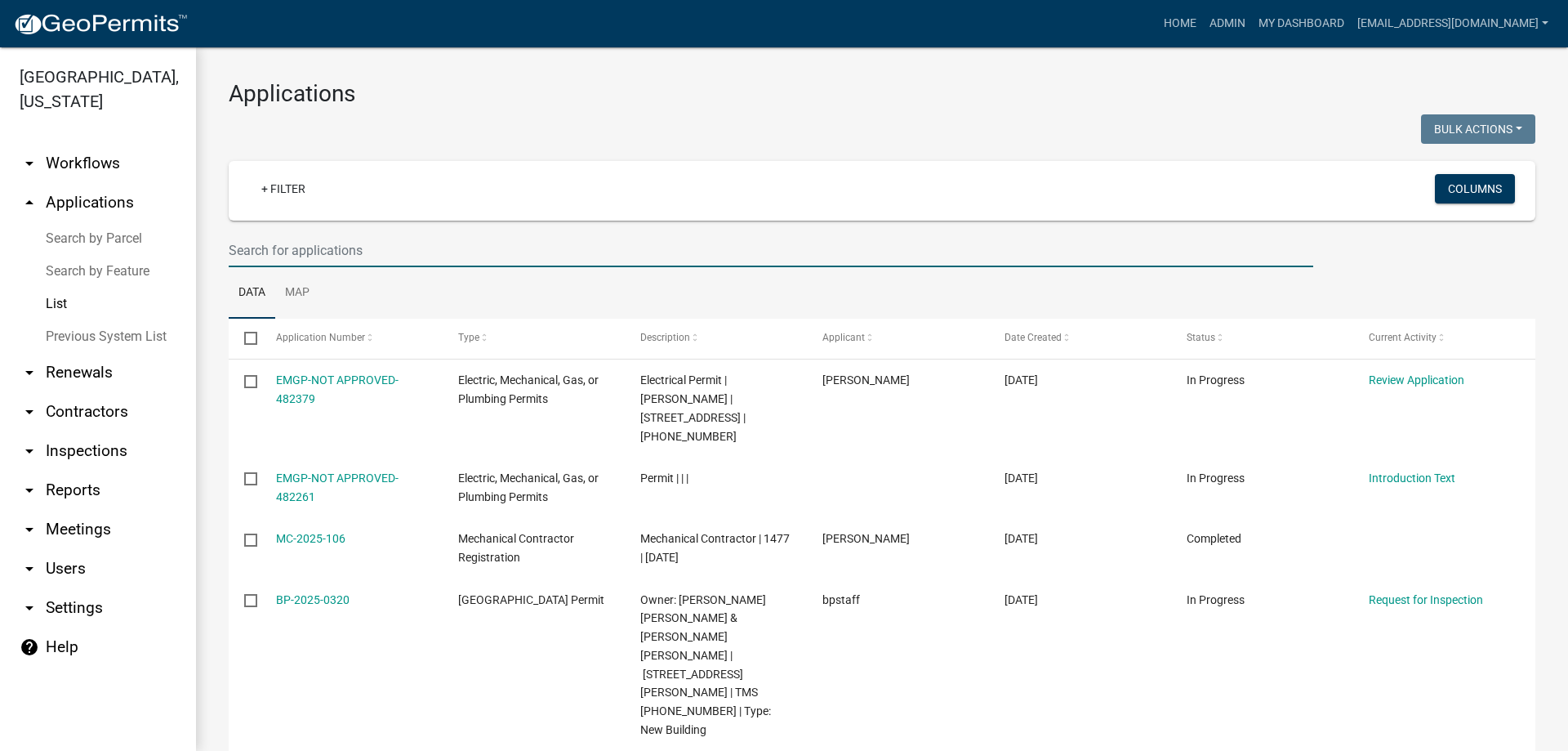
click at [386, 245] on input "text" at bounding box center [771, 250] width 1085 height 34
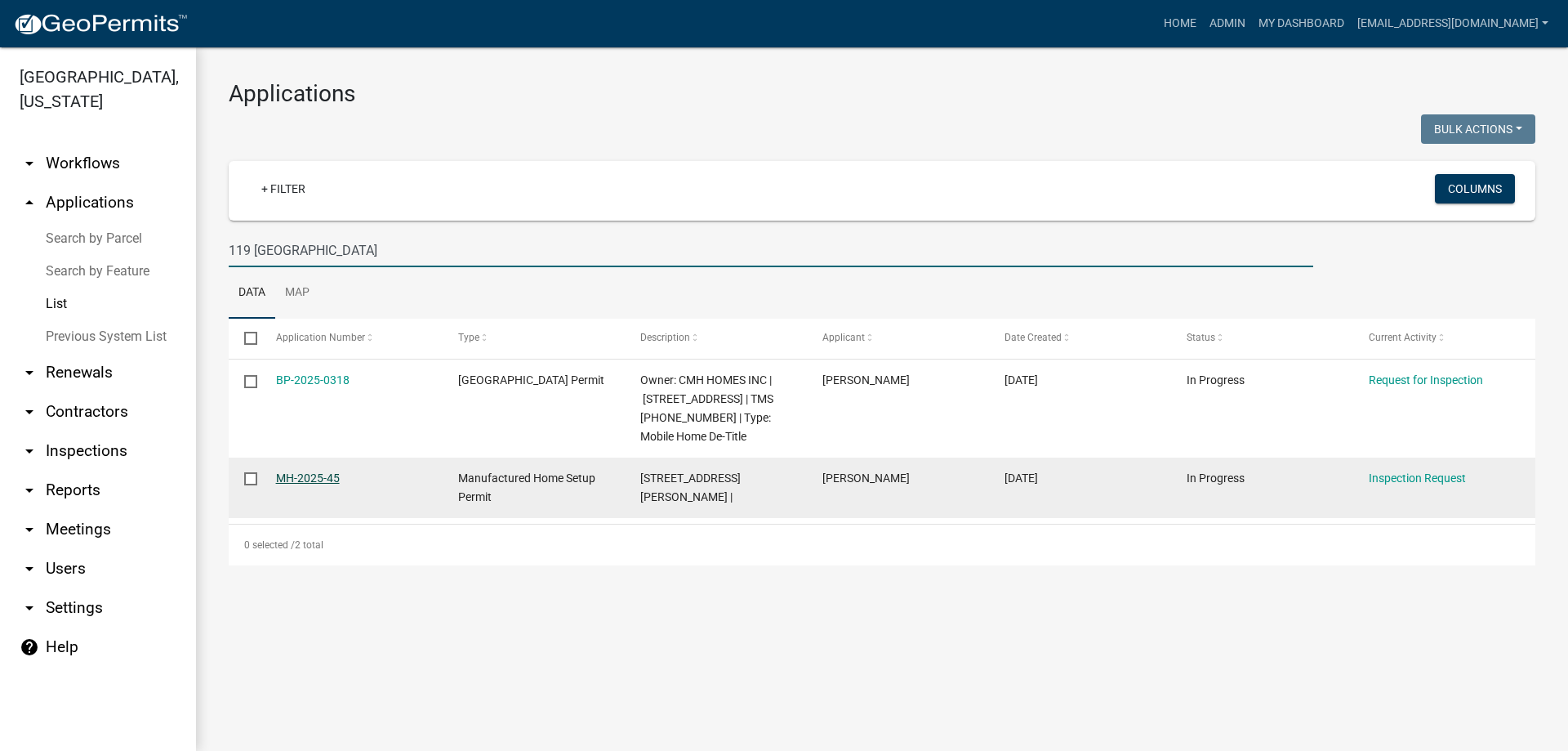
type input "119 Florence"
click at [306, 478] on link "MH-2025-45" at bounding box center [308, 478] width 64 height 13
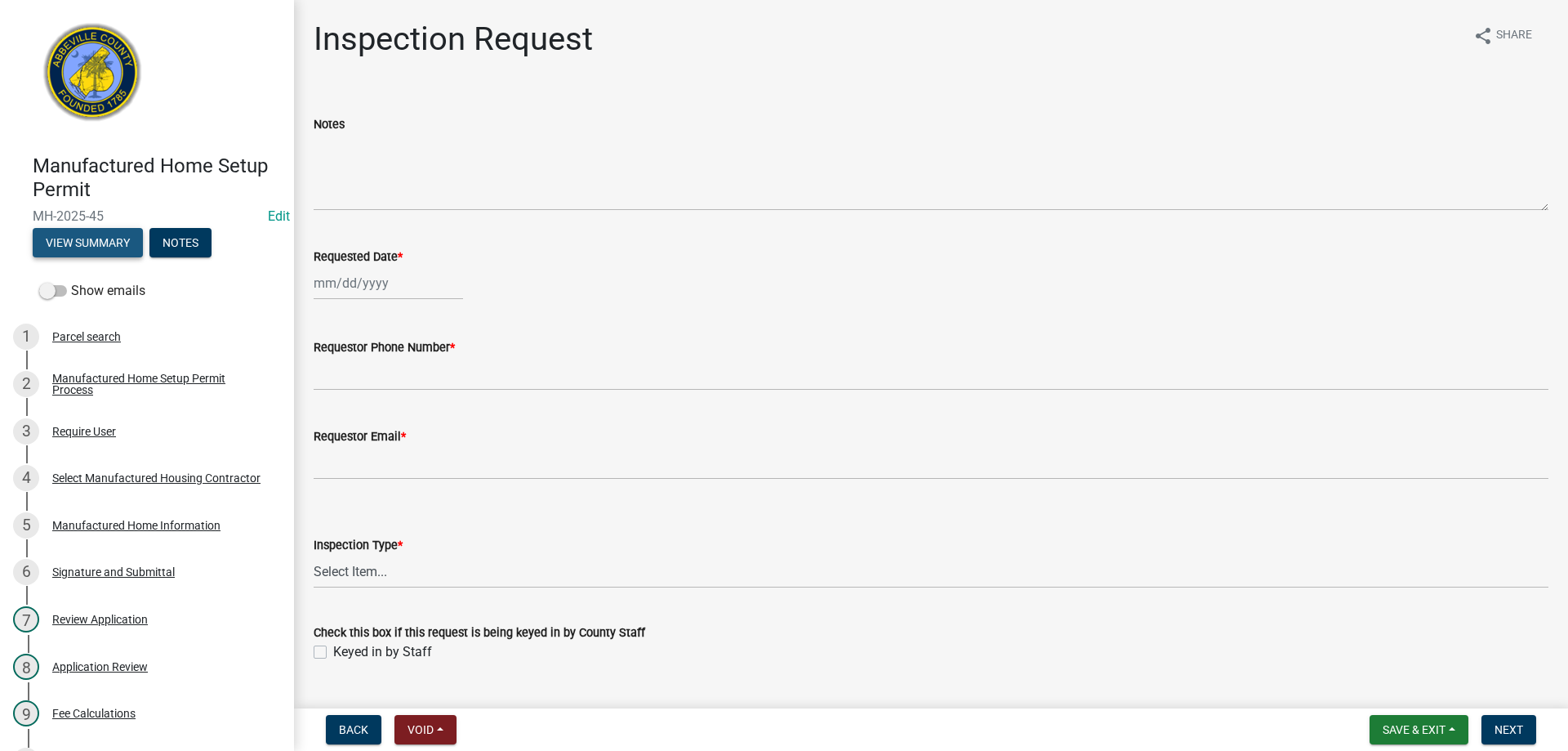
click at [95, 240] on button "View Summary" at bounding box center [87, 242] width 110 height 29
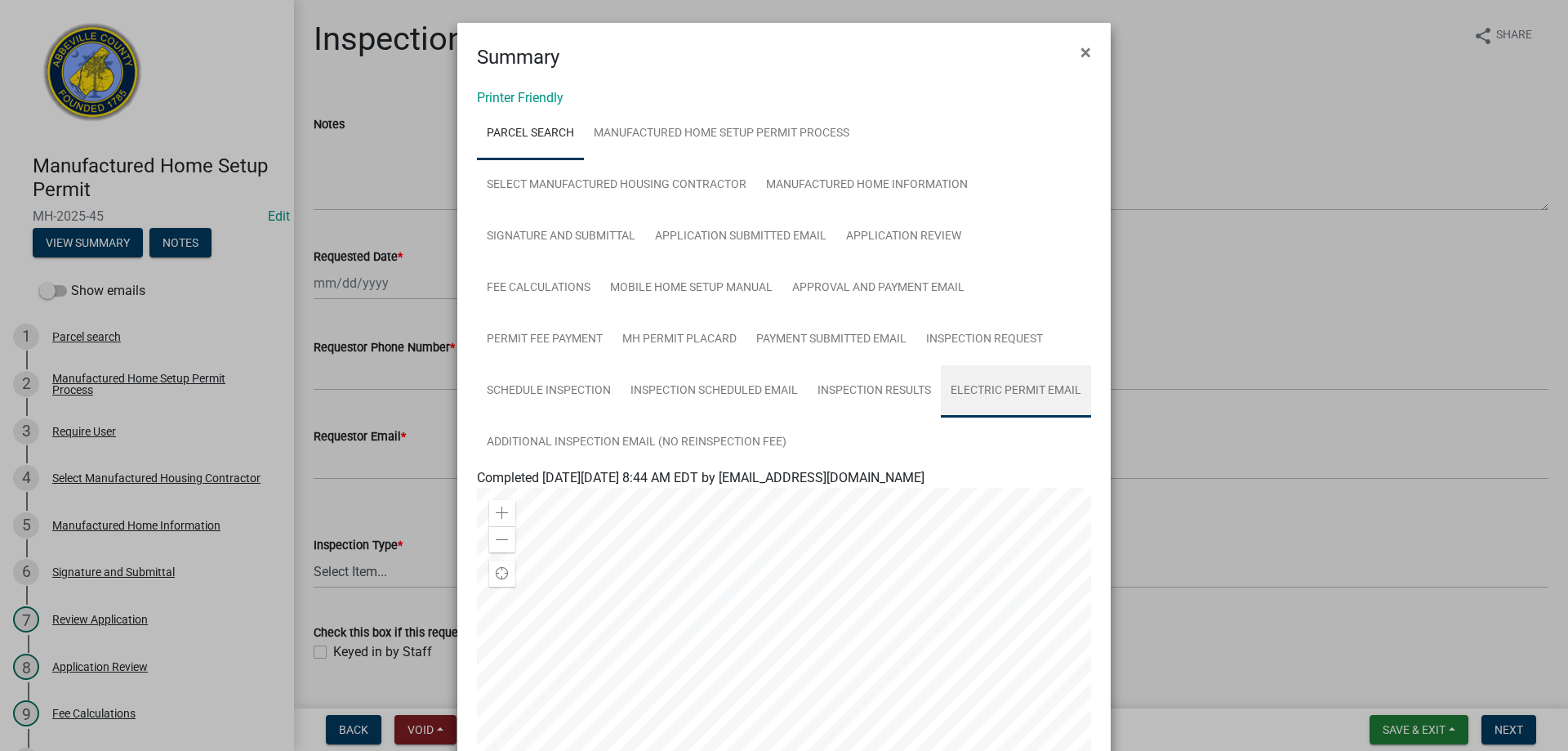
click at [941, 417] on link "Electric Permit Email" at bounding box center [1016, 391] width 150 height 52
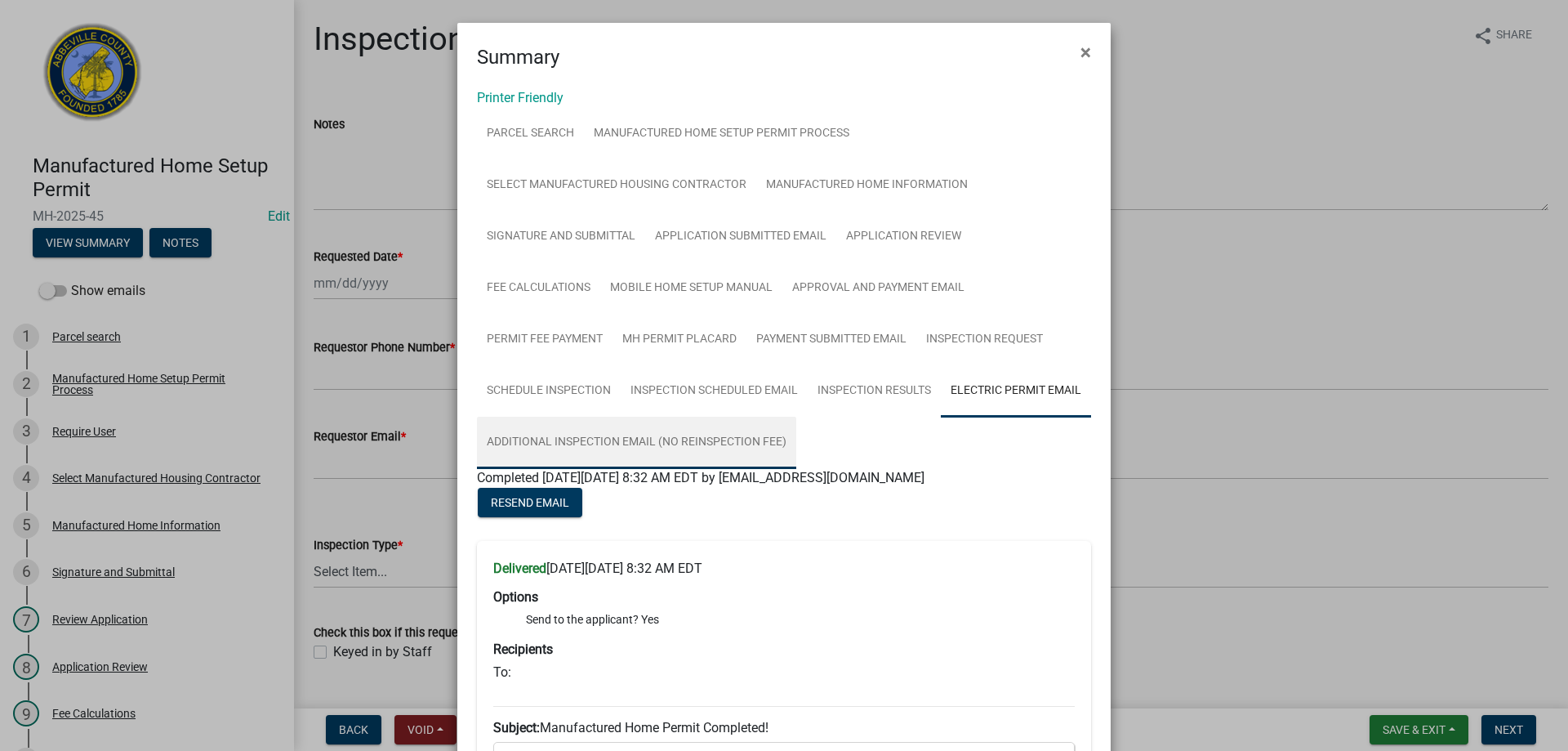
click at [733, 435] on link "Additional Inspection Email (No Reinspection Fee)" at bounding box center [636, 442] width 319 height 52
click at [545, 132] on link "Parcel search" at bounding box center [530, 134] width 107 height 52
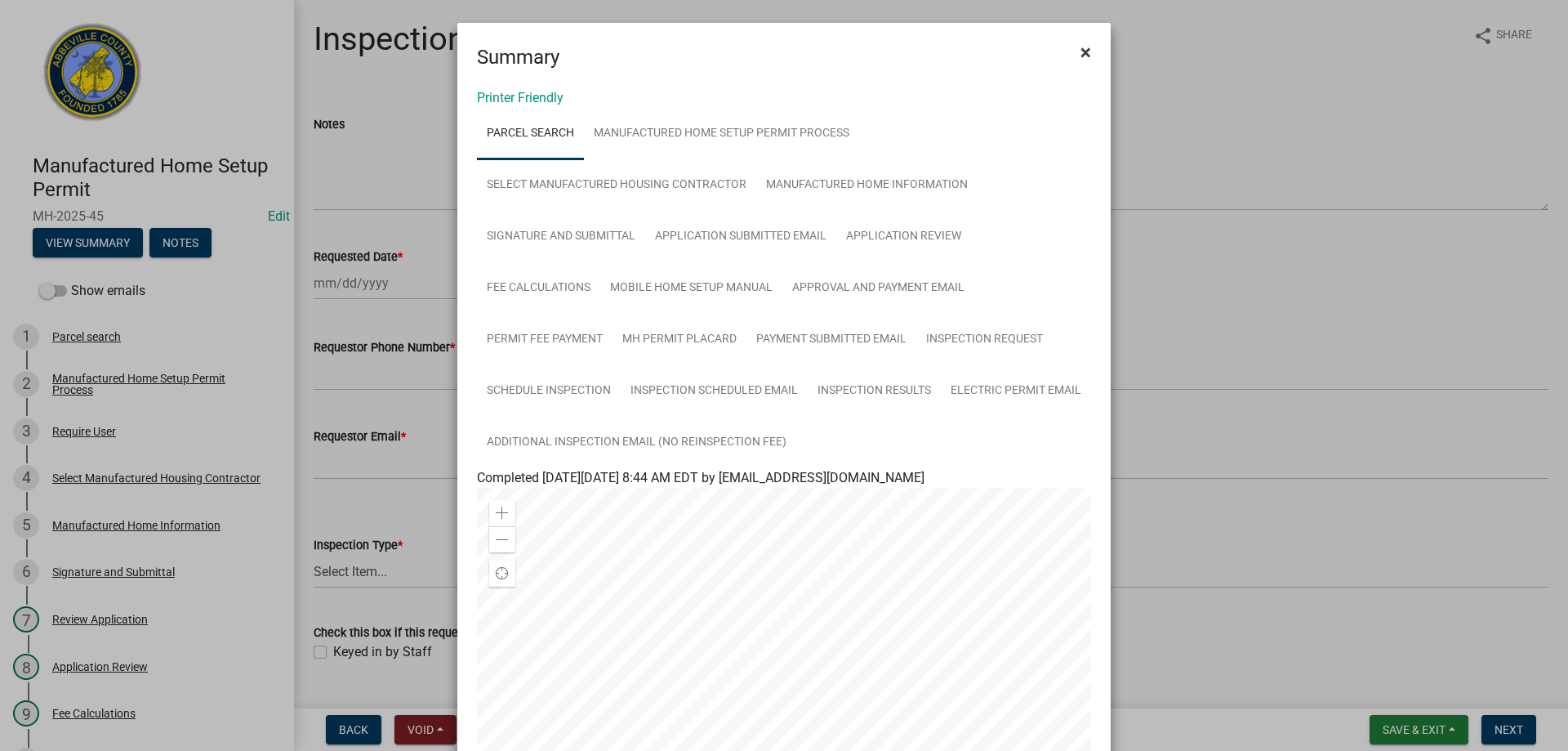
click at [1080, 53] on span "×" at bounding box center [1085, 52] width 10 height 22
